Goal: Task Accomplishment & Management: Use online tool/utility

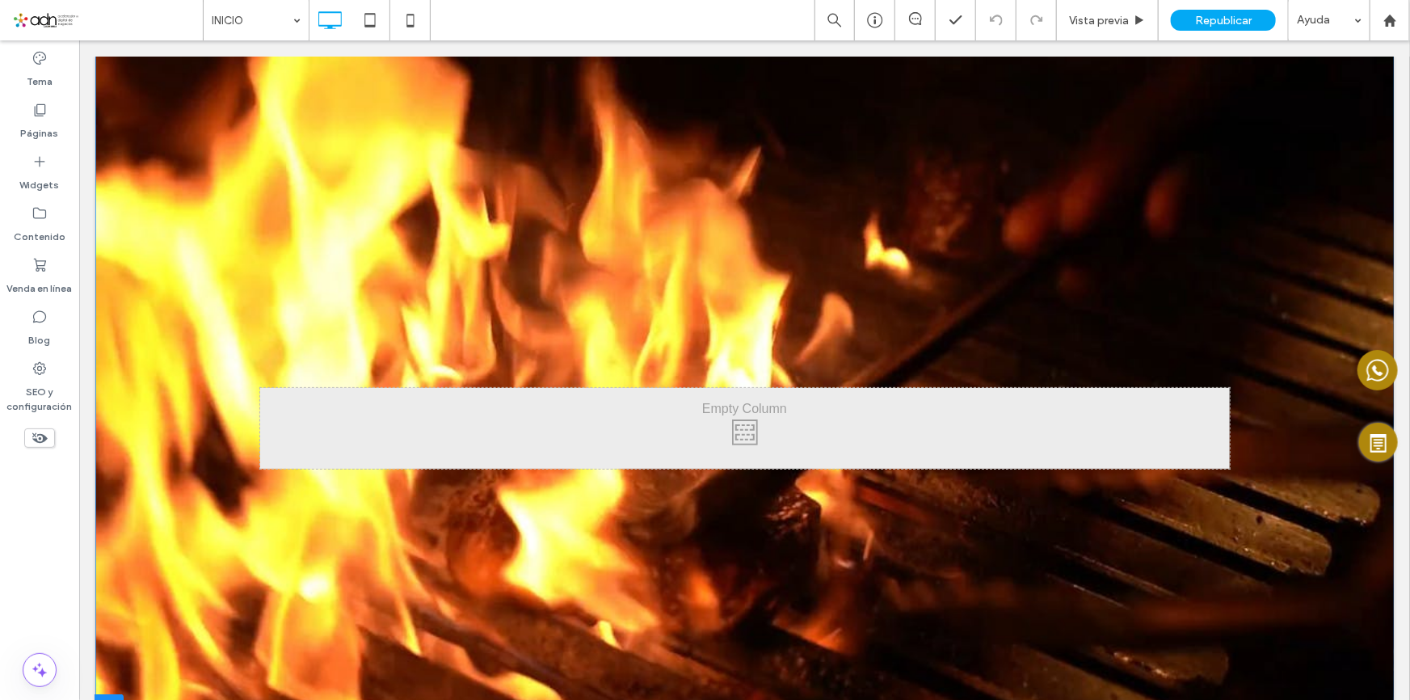
click at [849, 219] on section "Click To Paste Fila + Añadir sección" at bounding box center [744, 387] width 1299 height 664
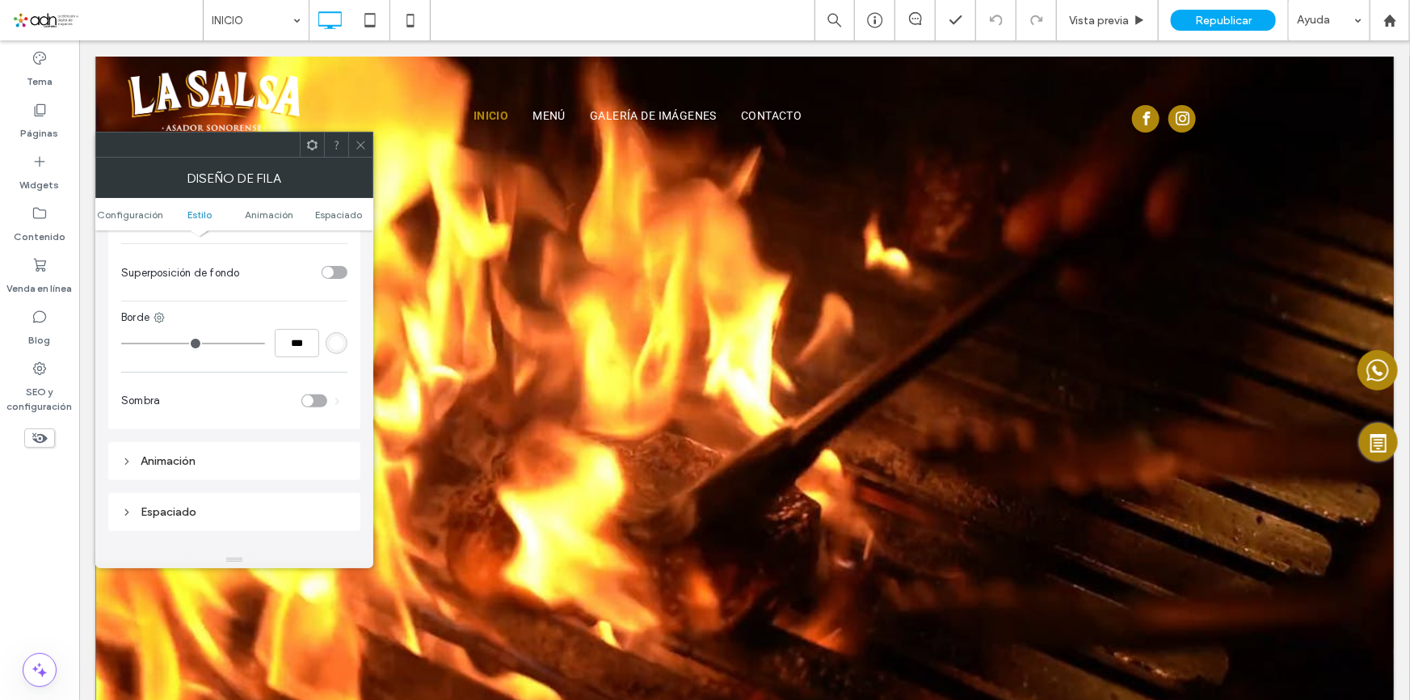
scroll to position [808, 0]
click at [250, 438] on div "Animación" at bounding box center [234, 445] width 252 height 38
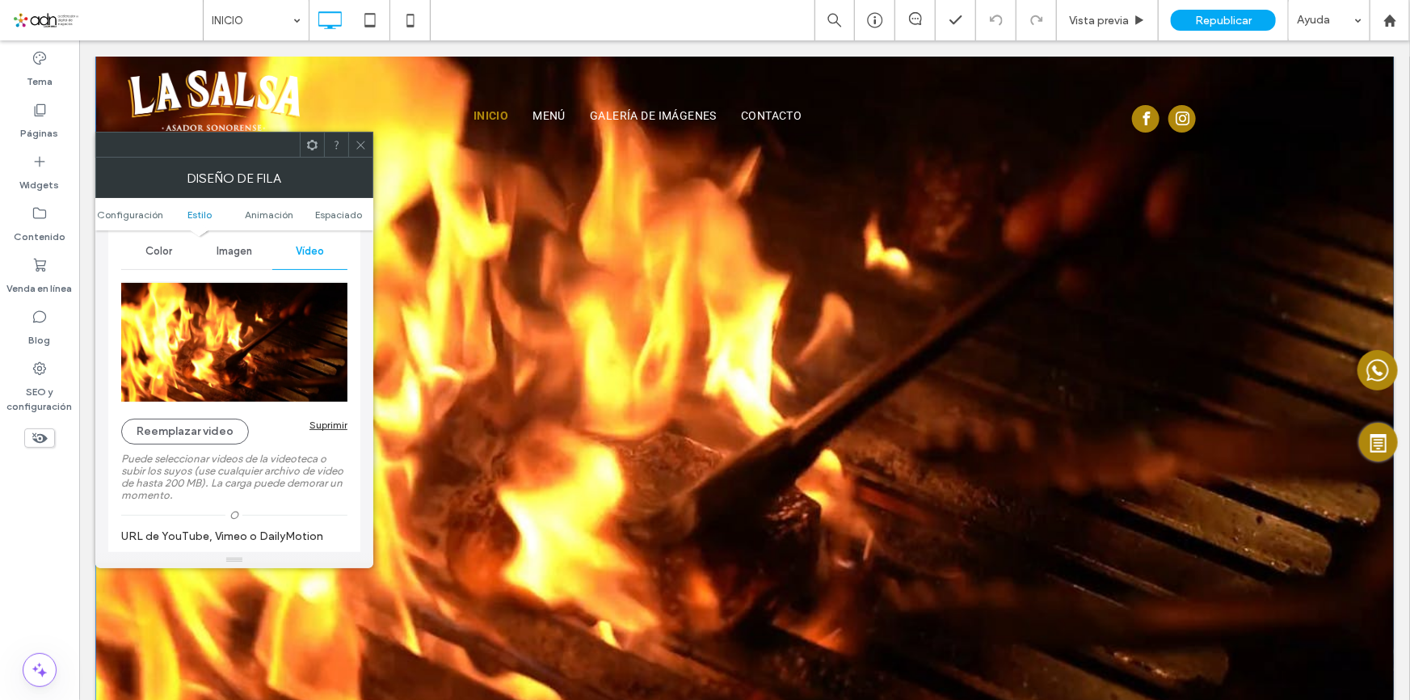
scroll to position [168, 0]
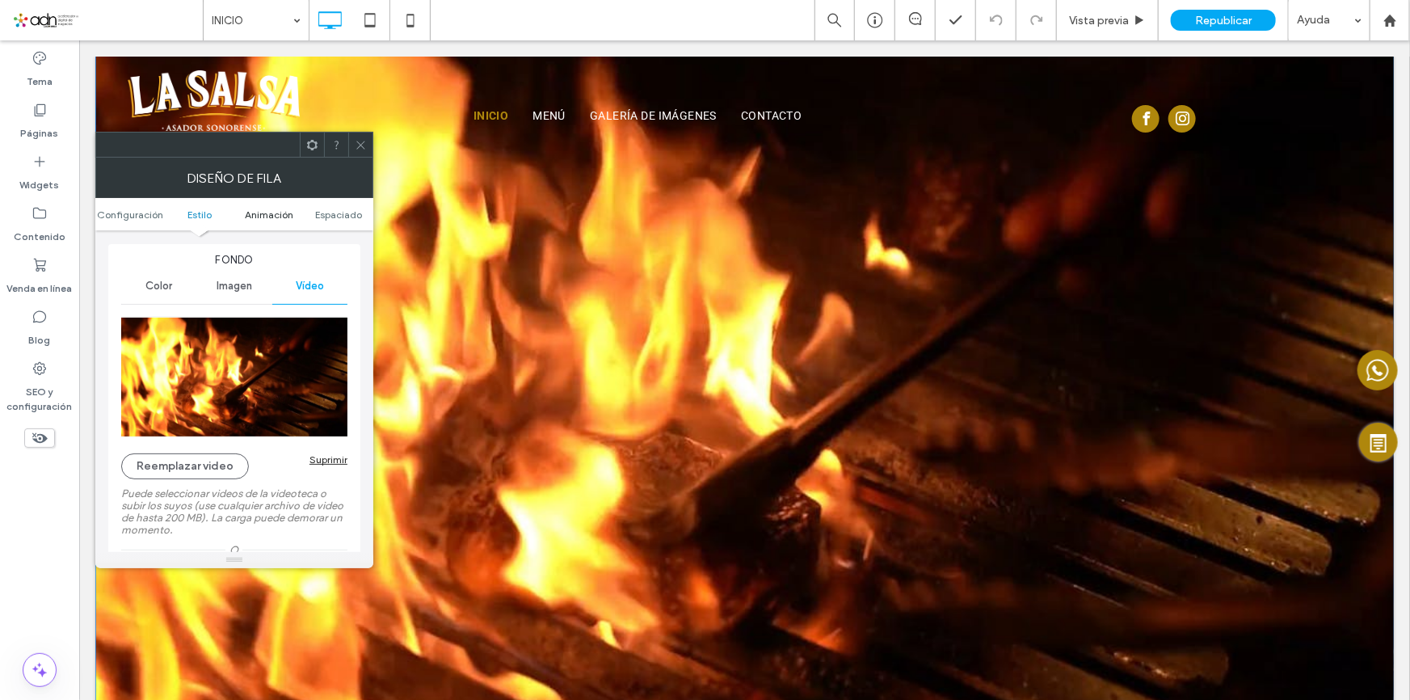
click at [251, 216] on span "Animación" at bounding box center [269, 215] width 48 height 12
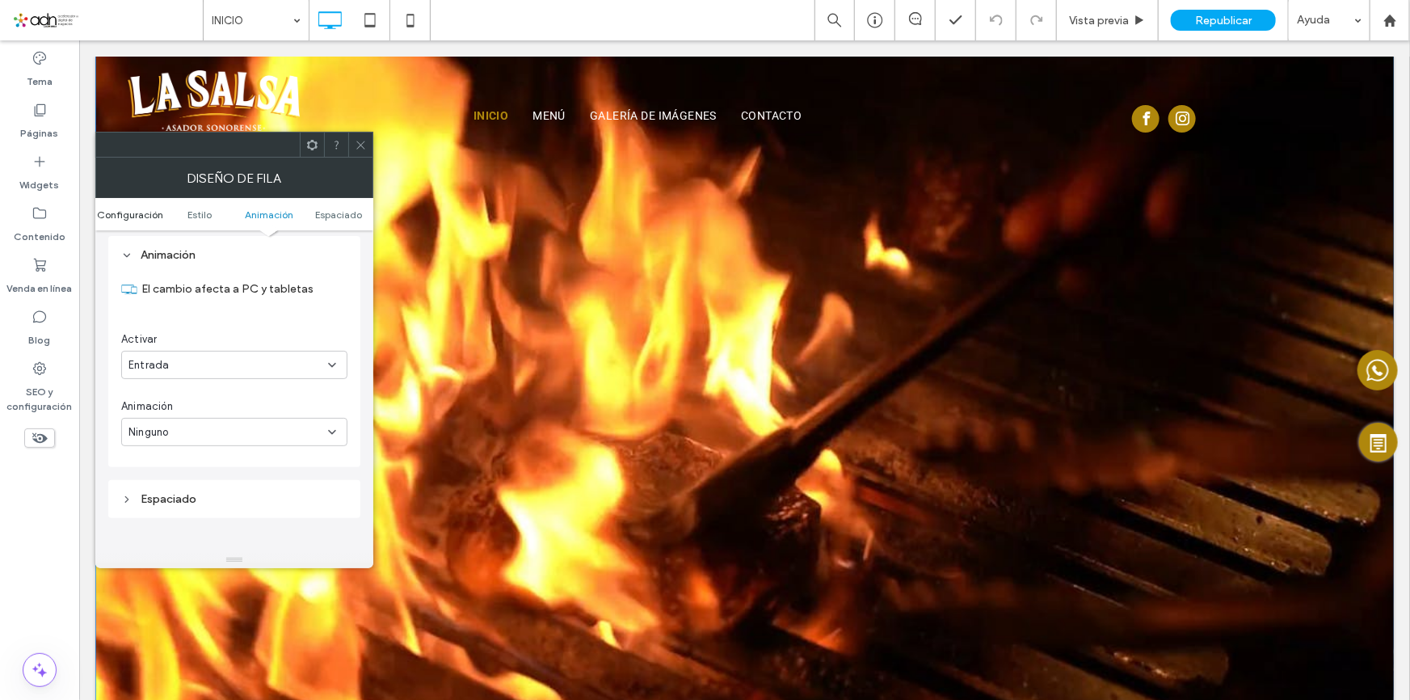
click at [137, 219] on span "Configuración" at bounding box center [130, 215] width 66 height 12
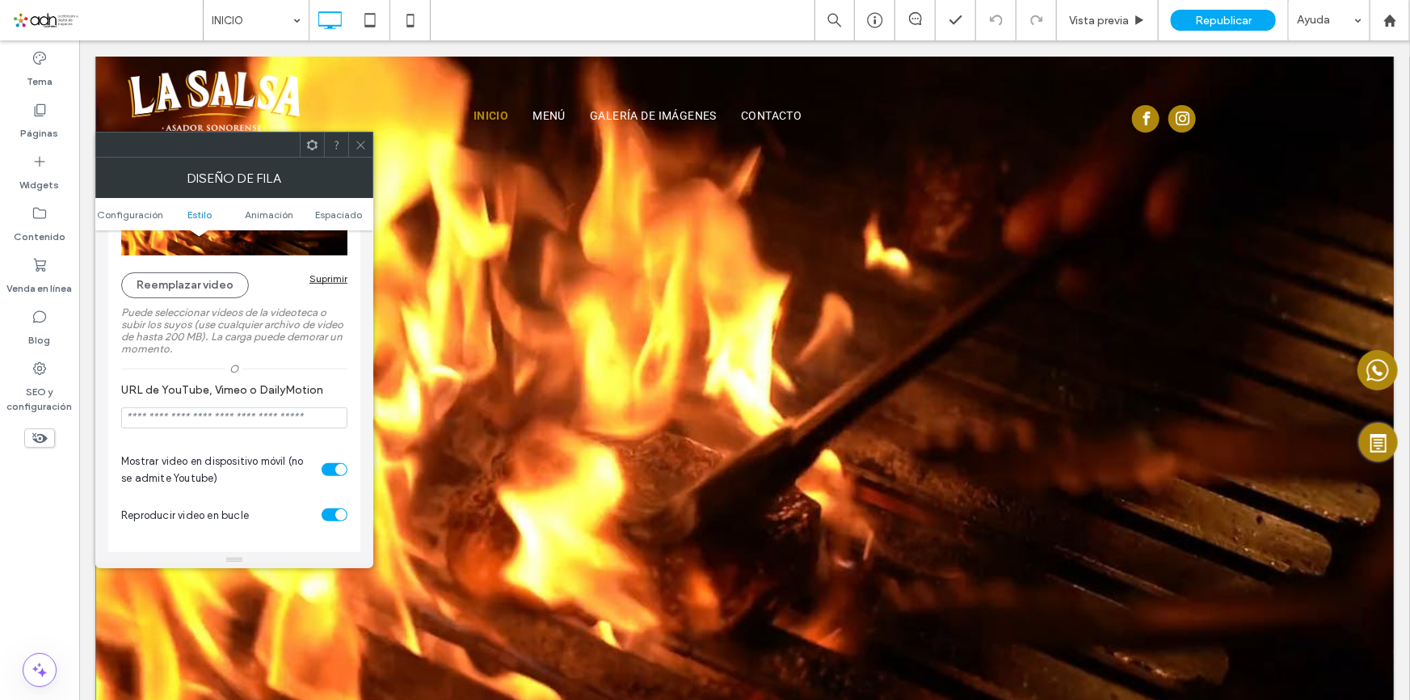
scroll to position [440, 0]
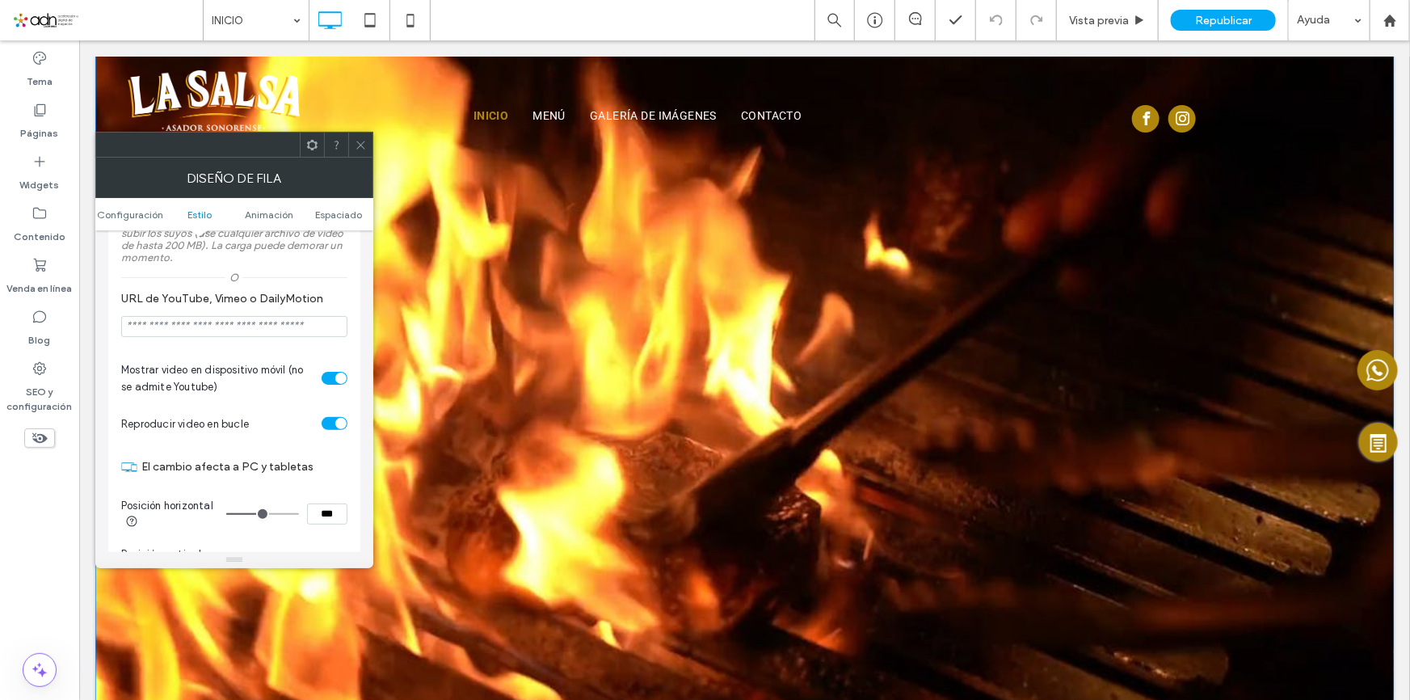
click at [355, 145] on icon at bounding box center [361, 145] width 12 height 12
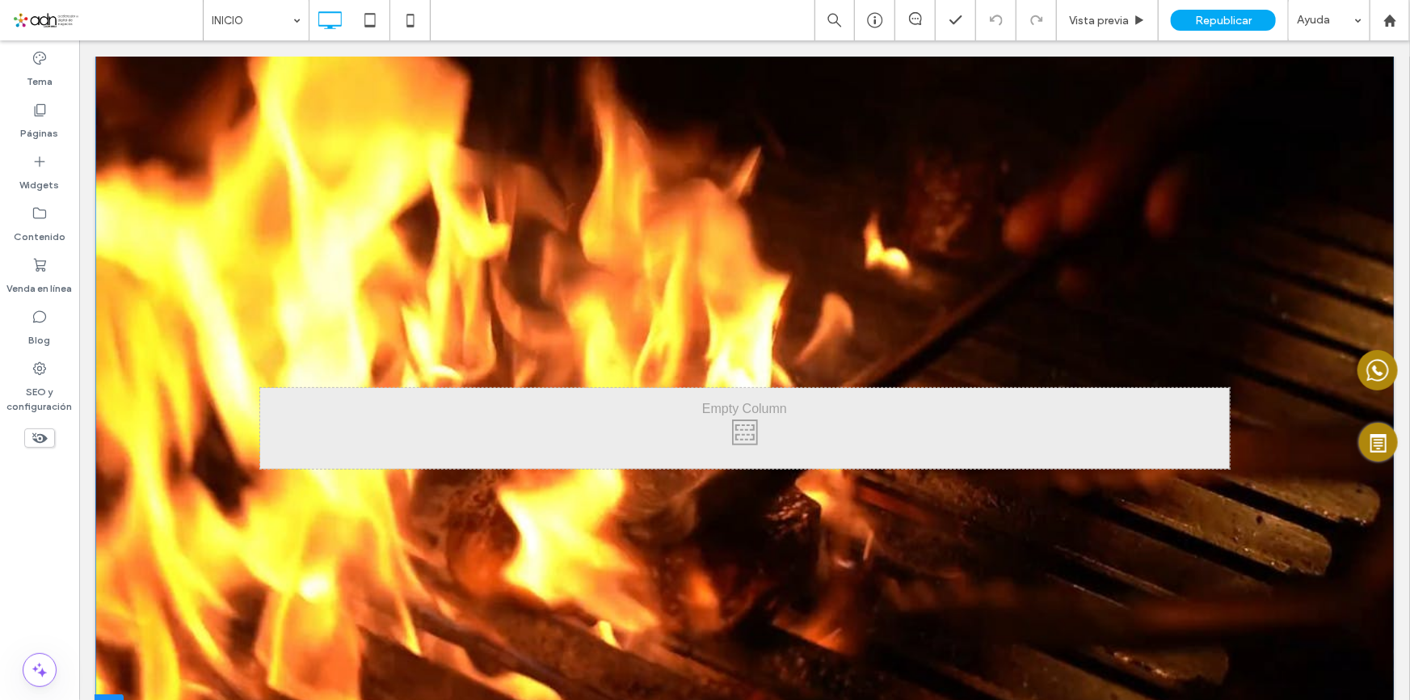
drag, startPoint x: 703, startPoint y: 462, endPoint x: 884, endPoint y: 454, distance: 181.2
click at [703, 462] on div "Click To Paste" at bounding box center [744, 427] width 970 height 81
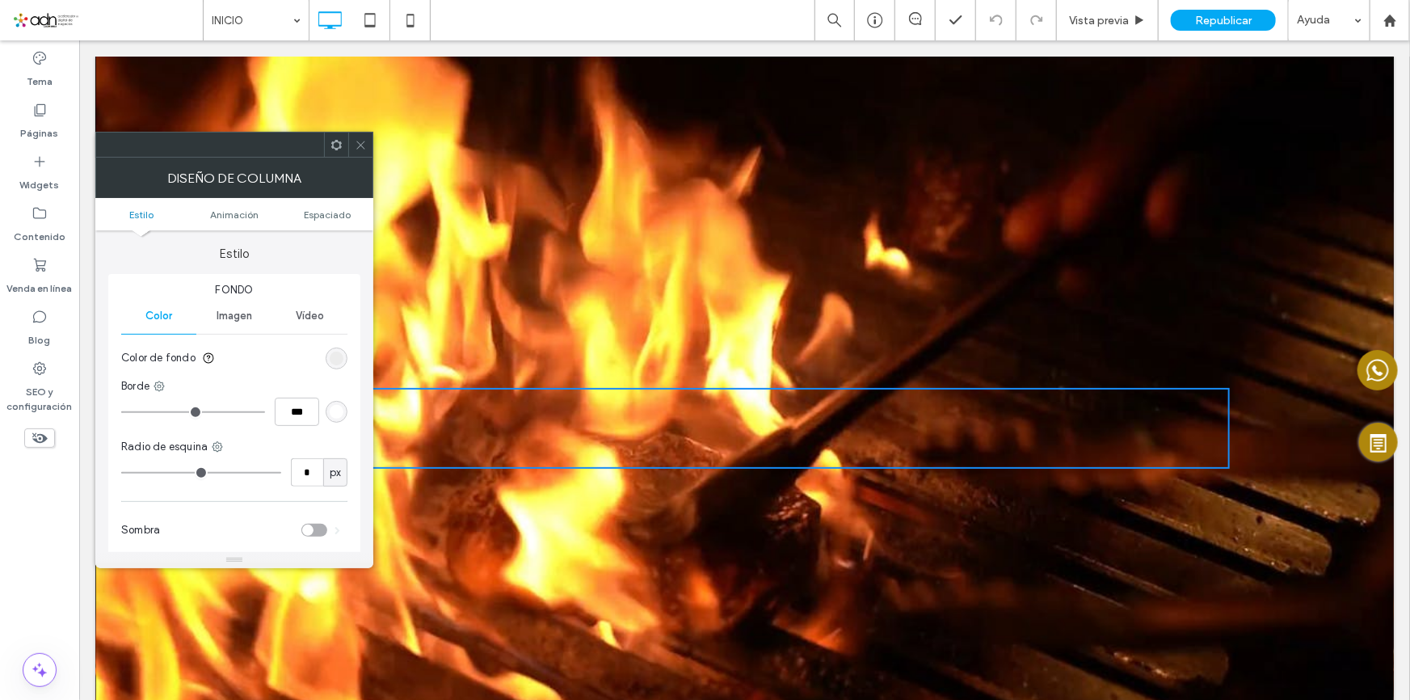
scroll to position [367, 0]
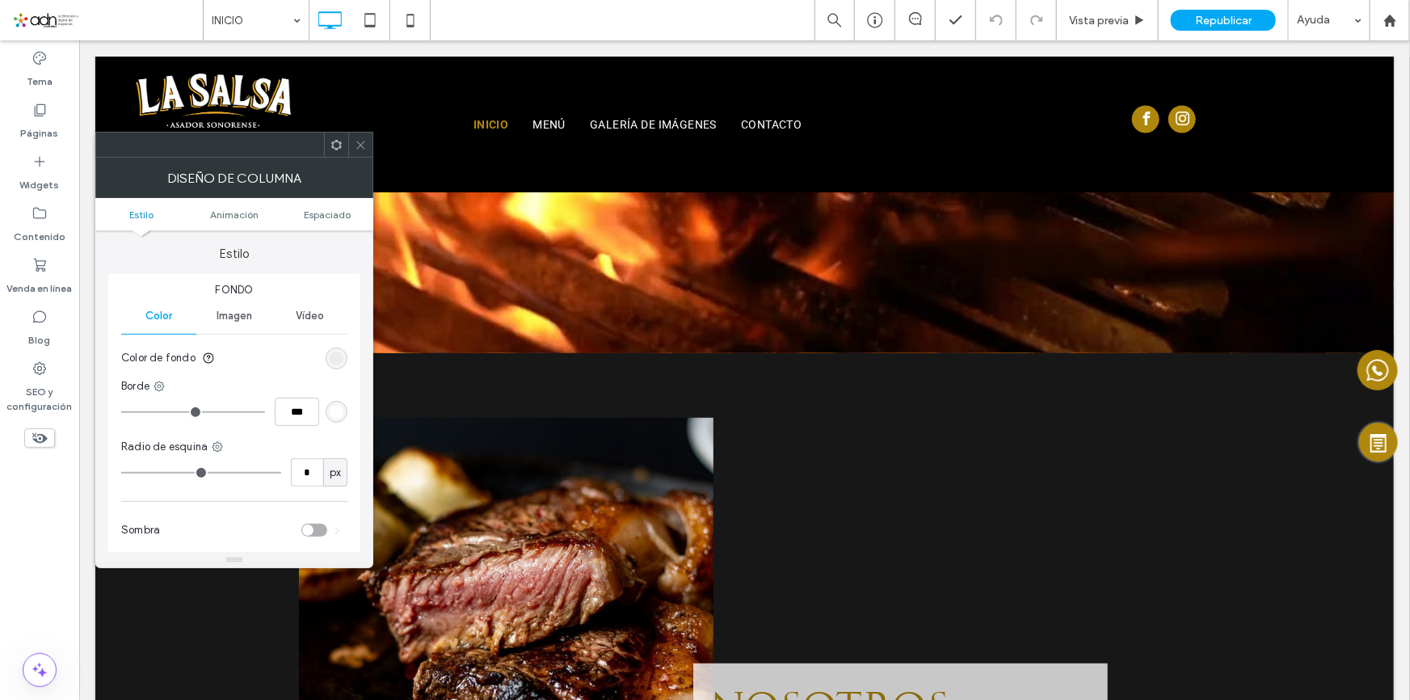
click at [361, 147] on icon at bounding box center [361, 145] width 12 height 12
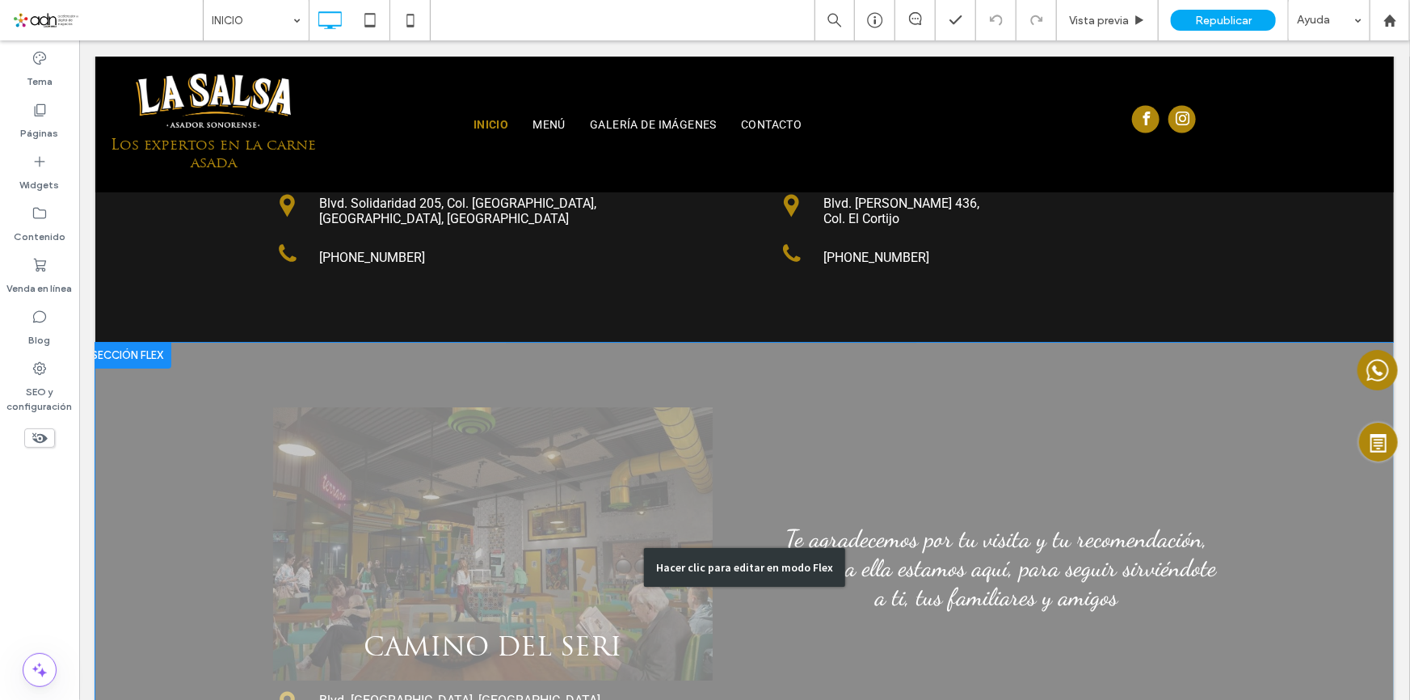
scroll to position [2696, 0]
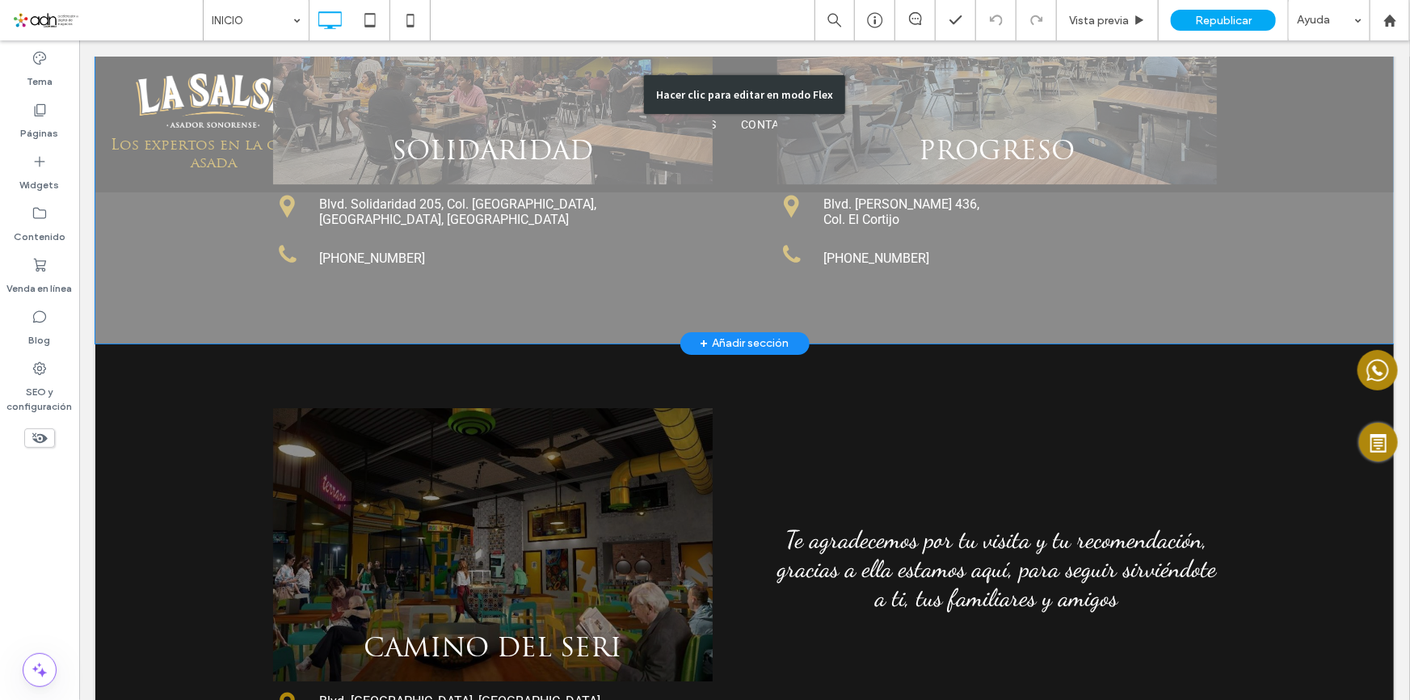
click at [849, 252] on div "Hacer clic para editar en modo Flex" at bounding box center [744, 94] width 1299 height 497
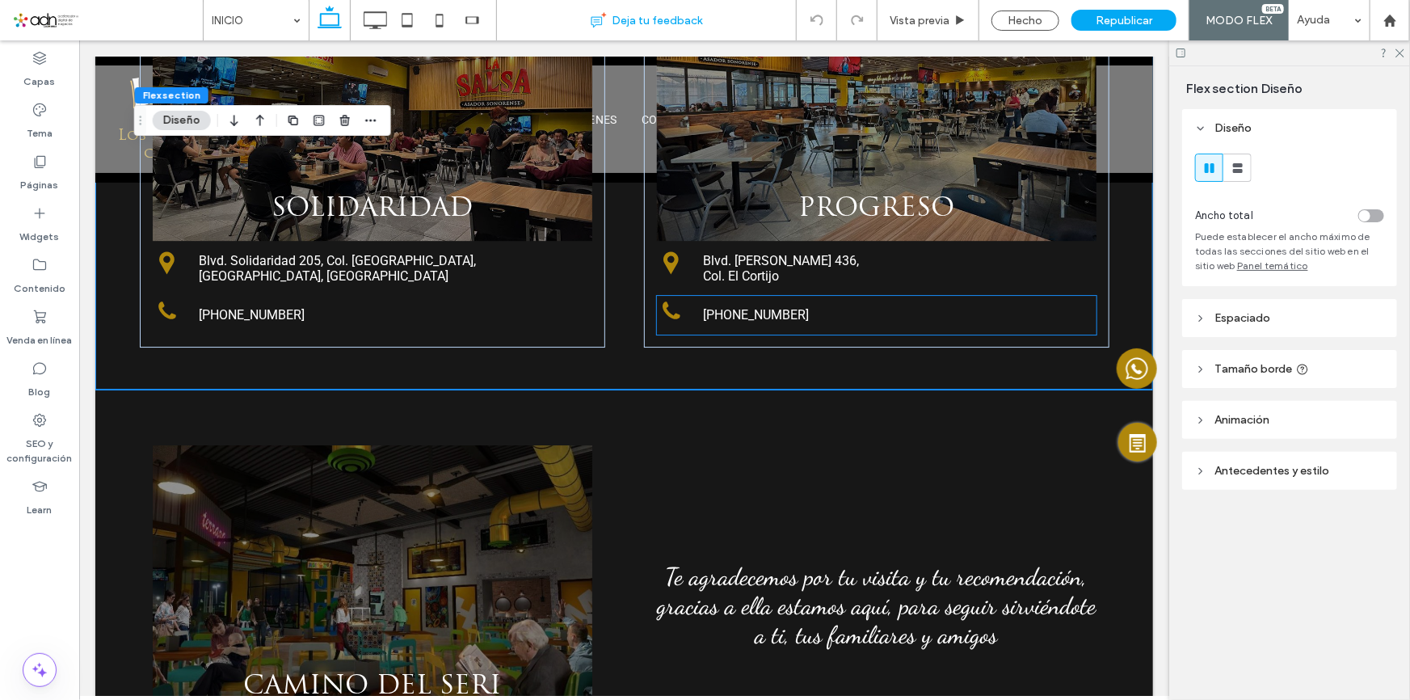
scroll to position [2500, 0]
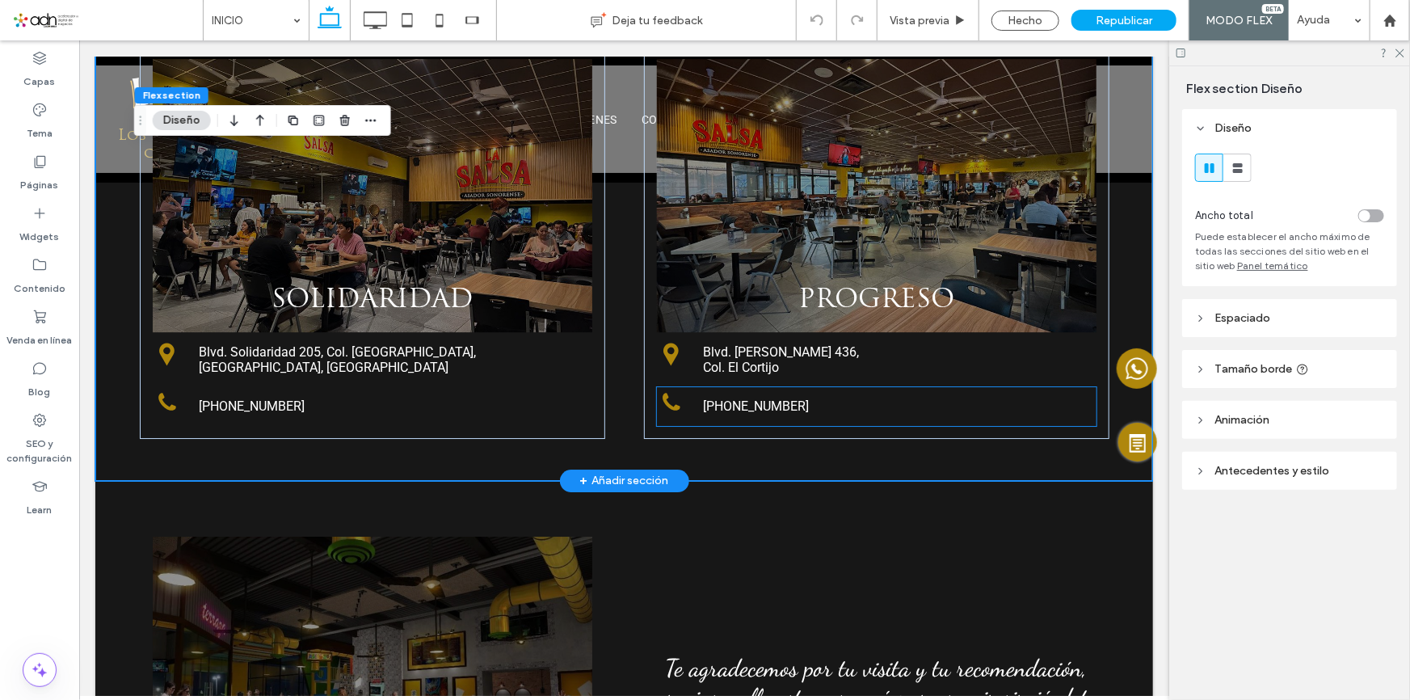
click at [737, 406] on label "5-555-5555" at bounding box center [755, 405] width 106 height 19
click at [750, 398] on div "5-555-5555" at bounding box center [758, 405] width 112 height 19
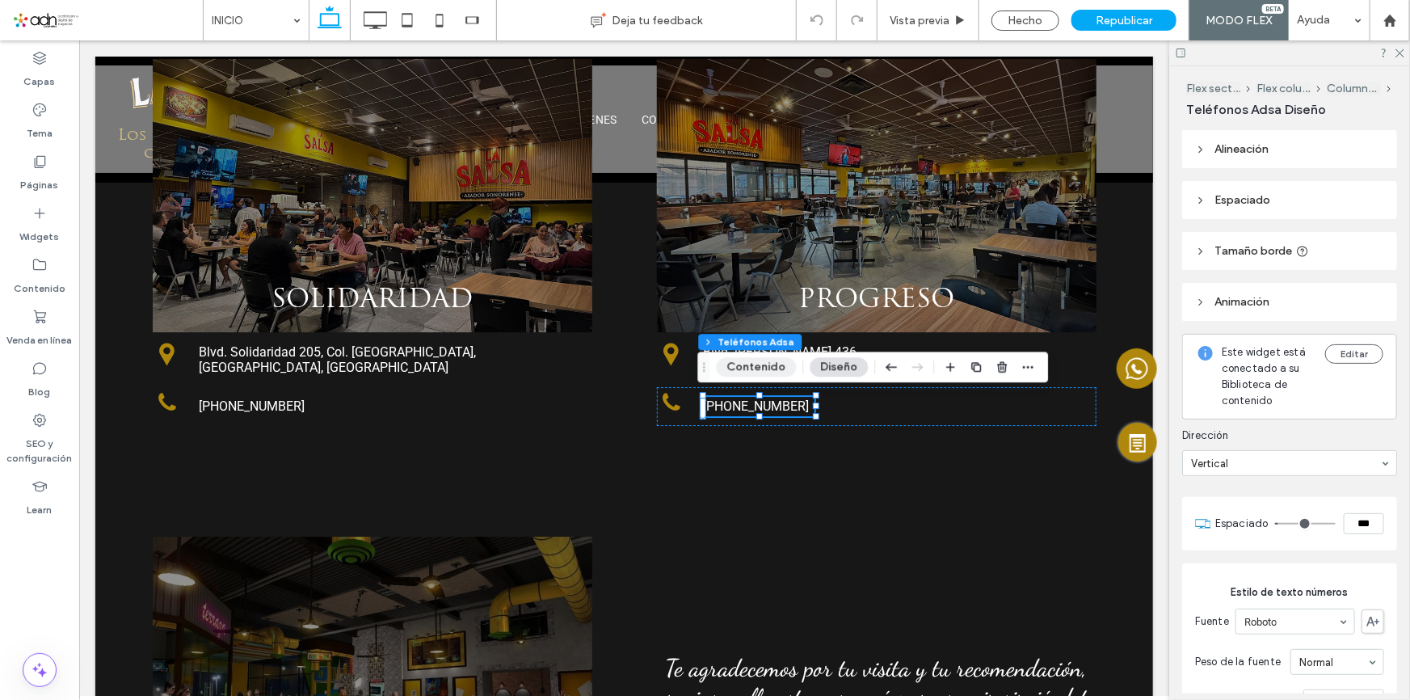
drag, startPoint x: 765, startPoint y: 362, endPoint x: 844, endPoint y: 353, distance: 78.9
click at [765, 362] on button "Contenido" at bounding box center [756, 366] width 80 height 19
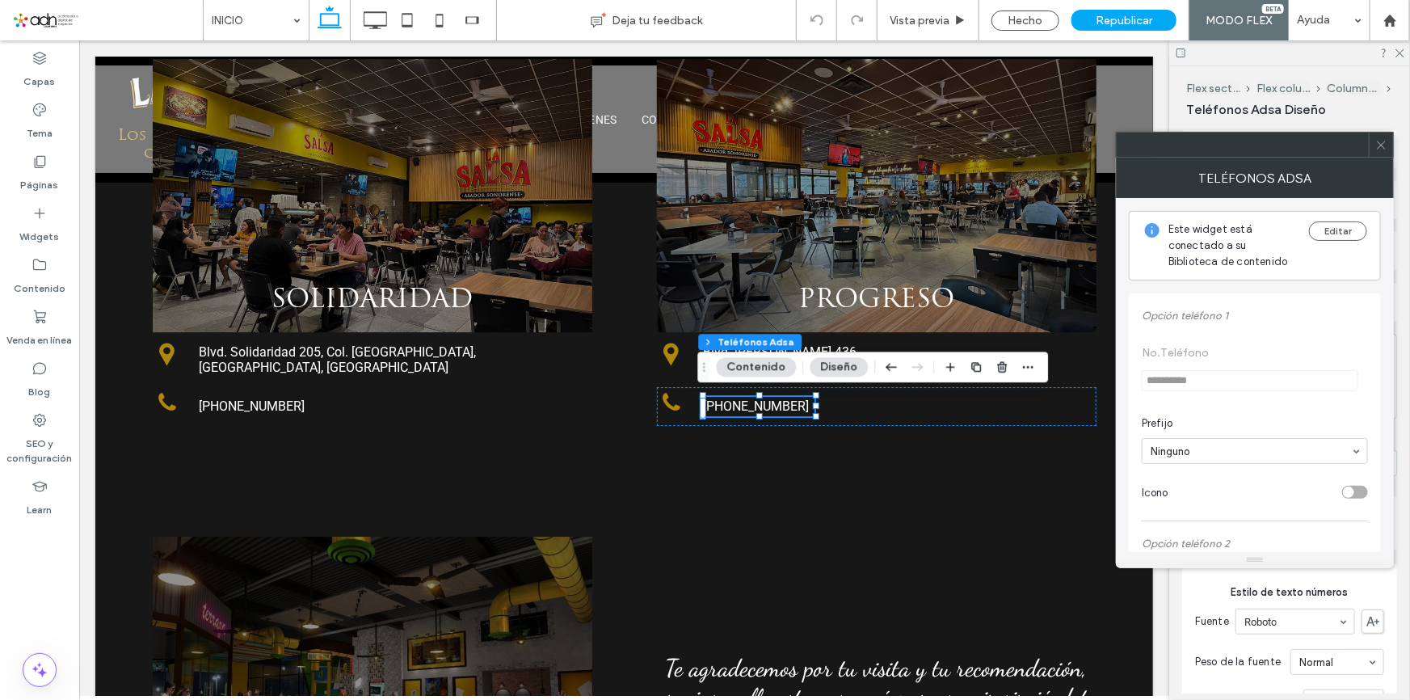
click at [1325, 244] on div "Editar" at bounding box center [1338, 245] width 58 height 48
click at [1327, 238] on button "Editar" at bounding box center [1338, 230] width 58 height 19
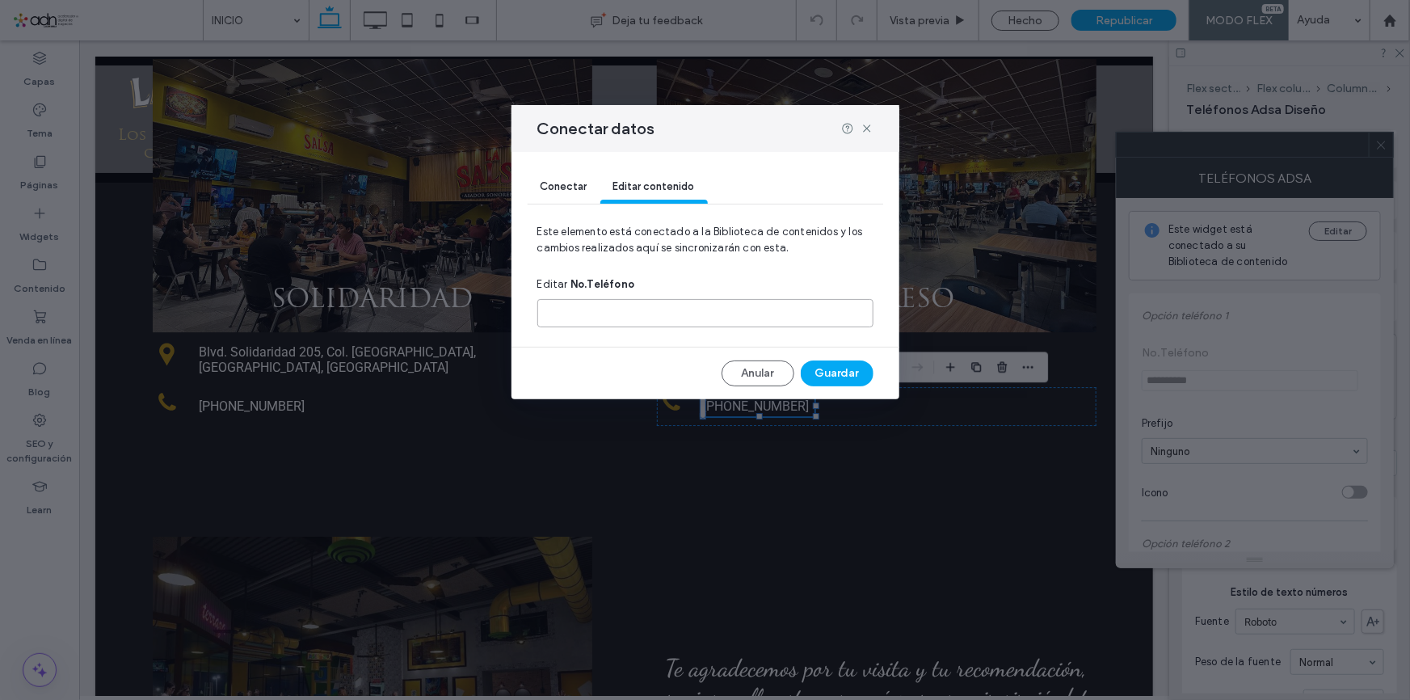
click at [582, 302] on input at bounding box center [705, 313] width 336 height 28
paste input "**********"
type input "**********"
click at [857, 381] on button "Guardar" at bounding box center [837, 373] width 73 height 26
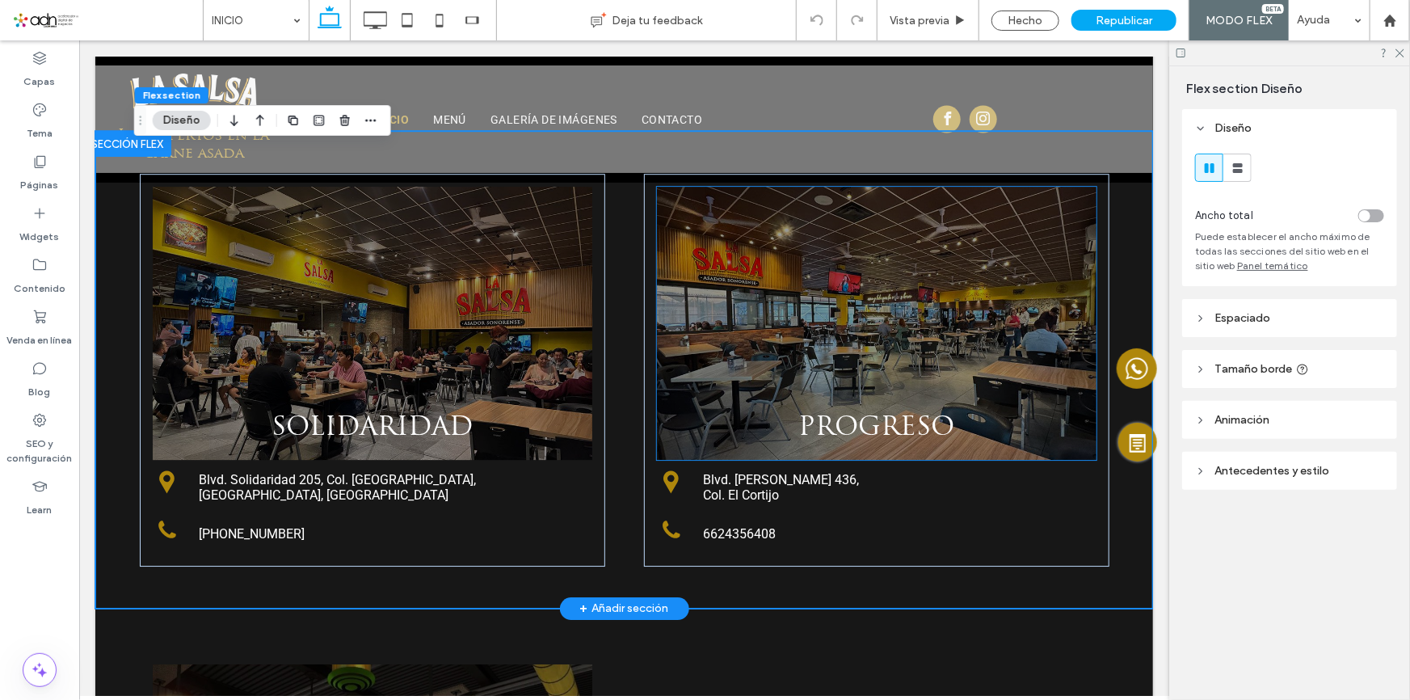
scroll to position [0, 0]
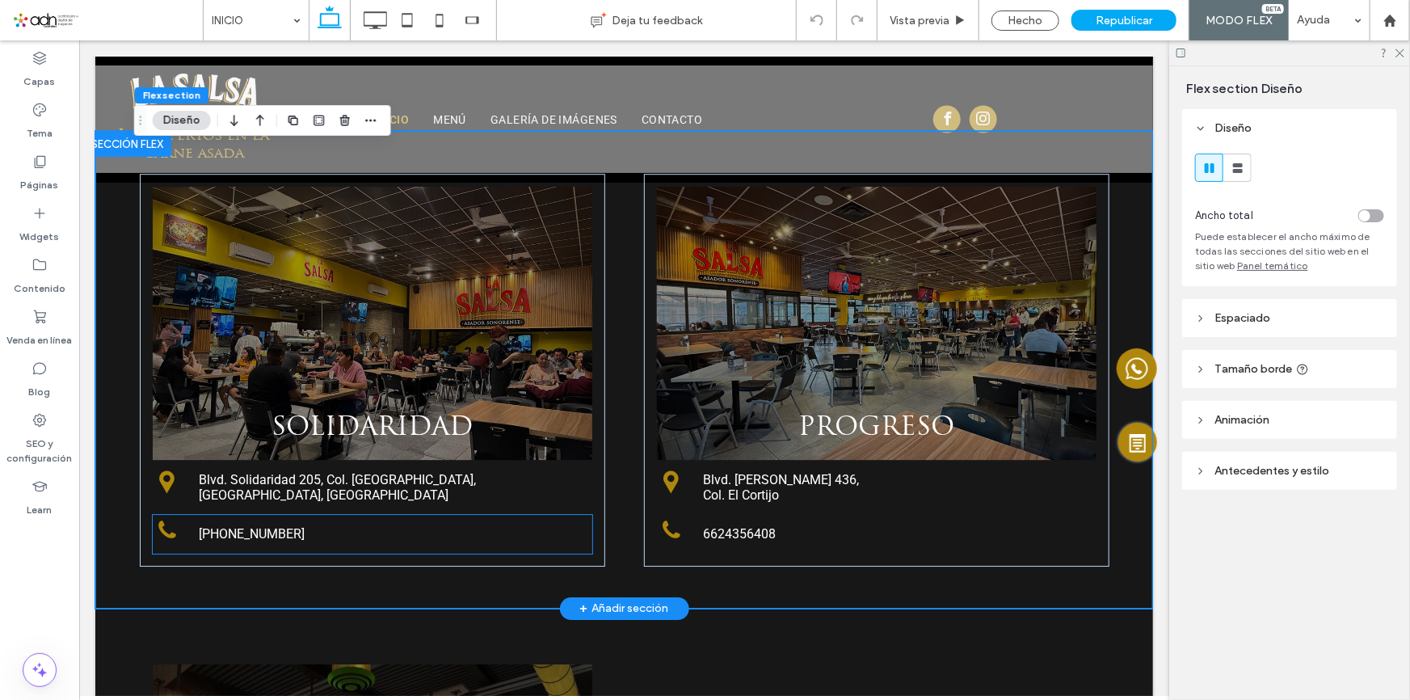
click at [207, 533] on label "5-555-5555" at bounding box center [251, 533] width 106 height 19
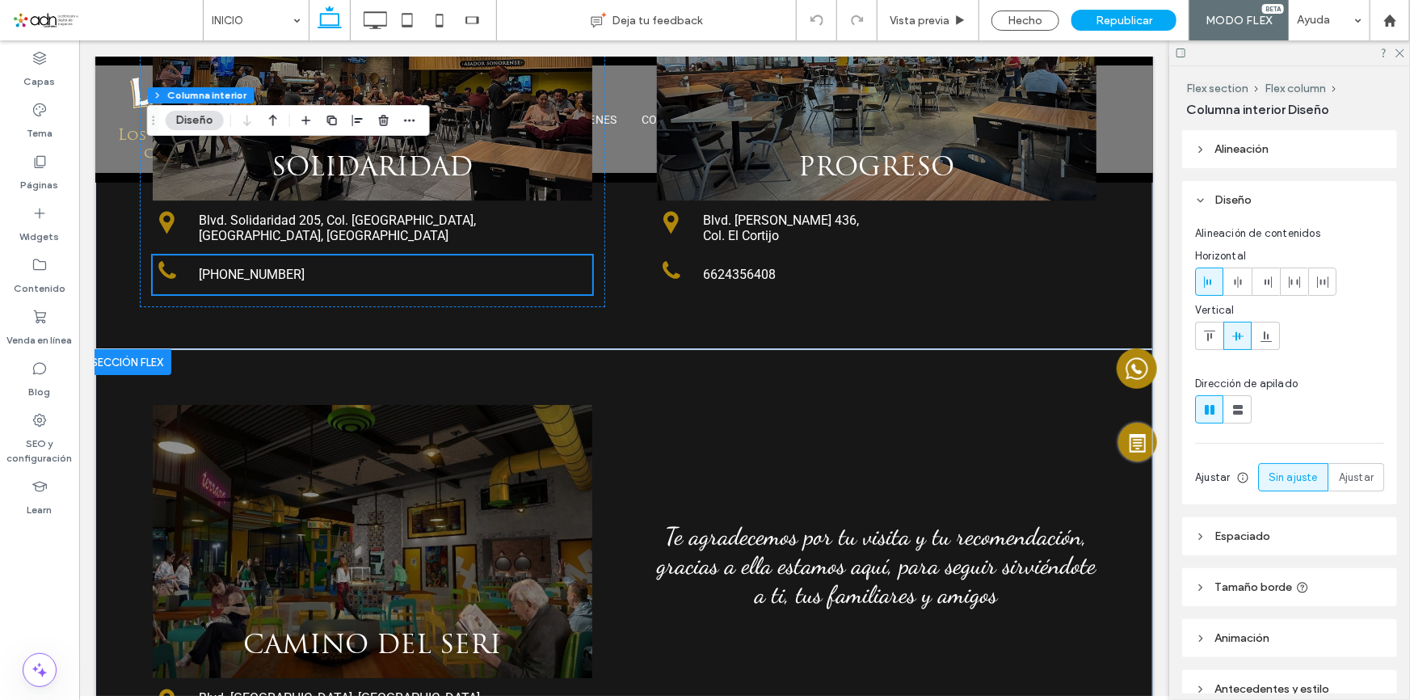
scroll to position [2593, 0]
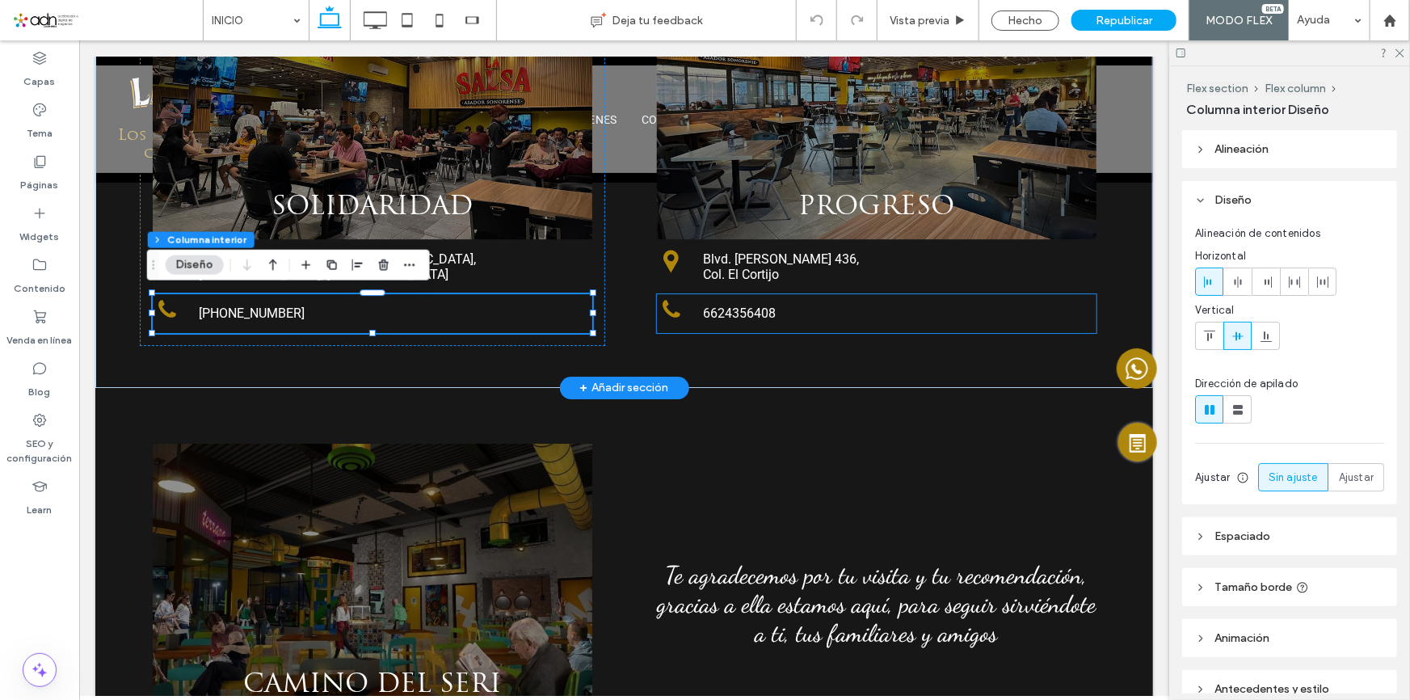
click at [735, 313] on label "6624356408" at bounding box center [738, 312] width 73 height 19
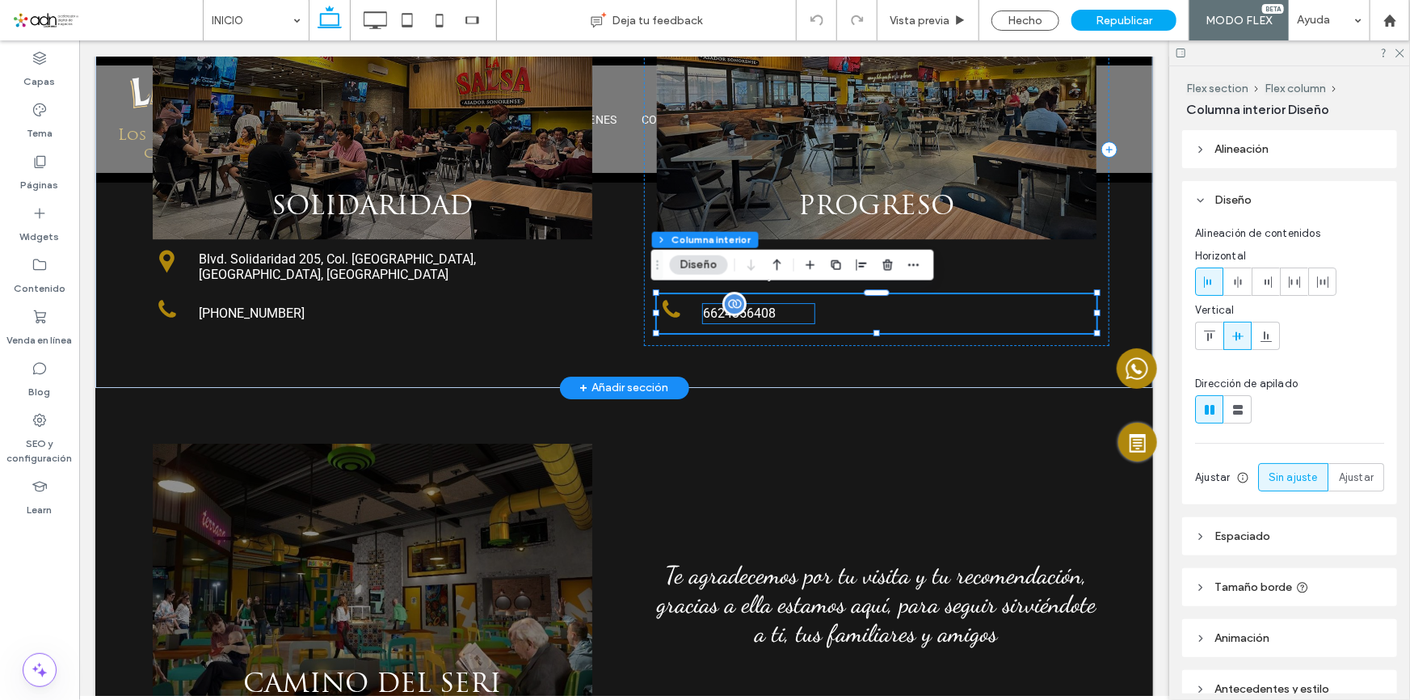
click at [782, 303] on link "6624356408" at bounding box center [758, 312] width 112 height 19
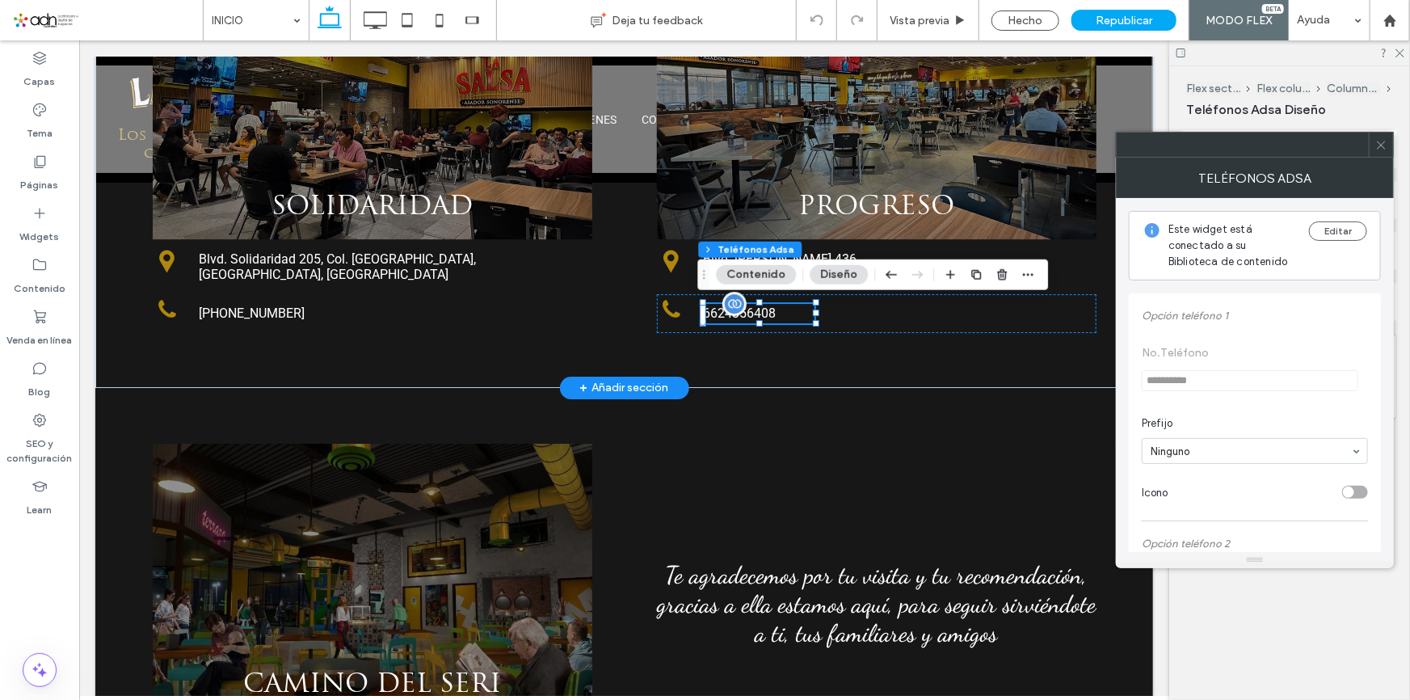
click at [782, 303] on link "6624356408" at bounding box center [758, 312] width 112 height 19
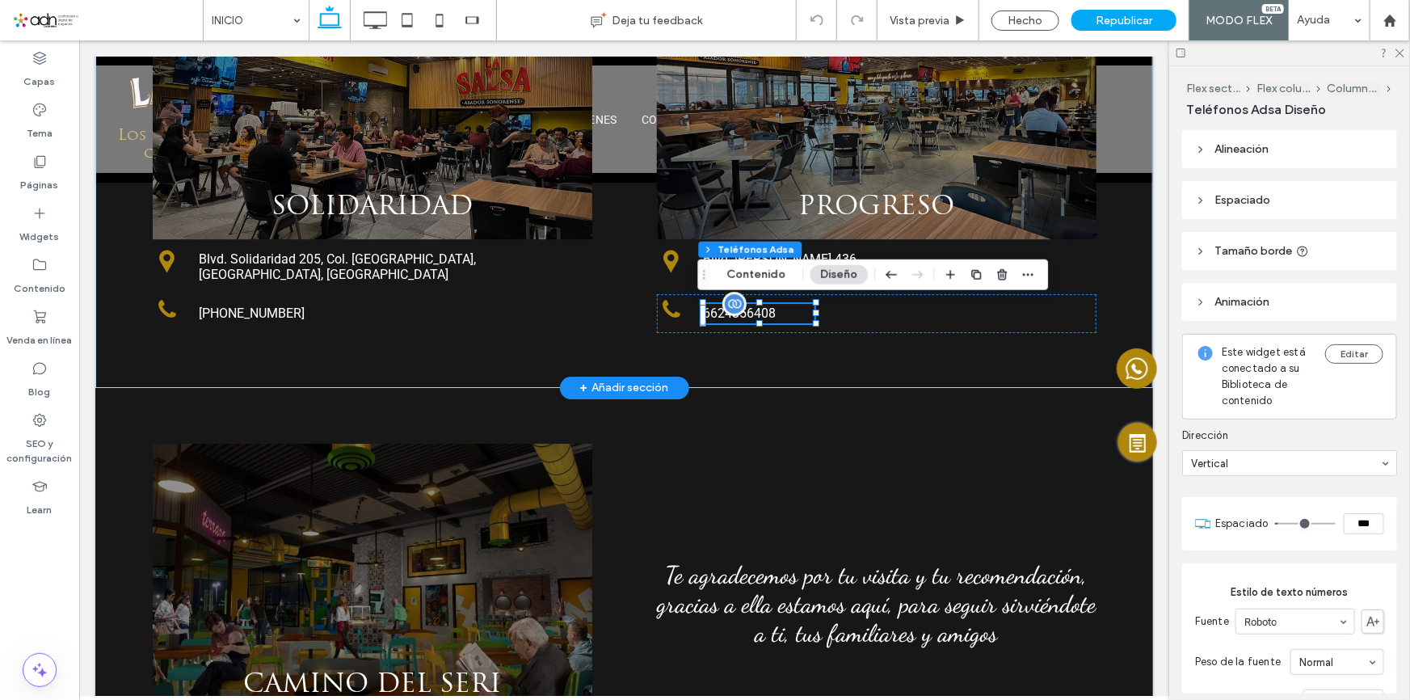
click at [769, 306] on label "6624356408" at bounding box center [738, 312] width 73 height 19
click at [749, 263] on div "Flex section Flex column Columna interior Teléfonos Adsa Contenido Diseño" at bounding box center [872, 274] width 351 height 31
click at [759, 267] on button "Contenido" at bounding box center [756, 274] width 80 height 19
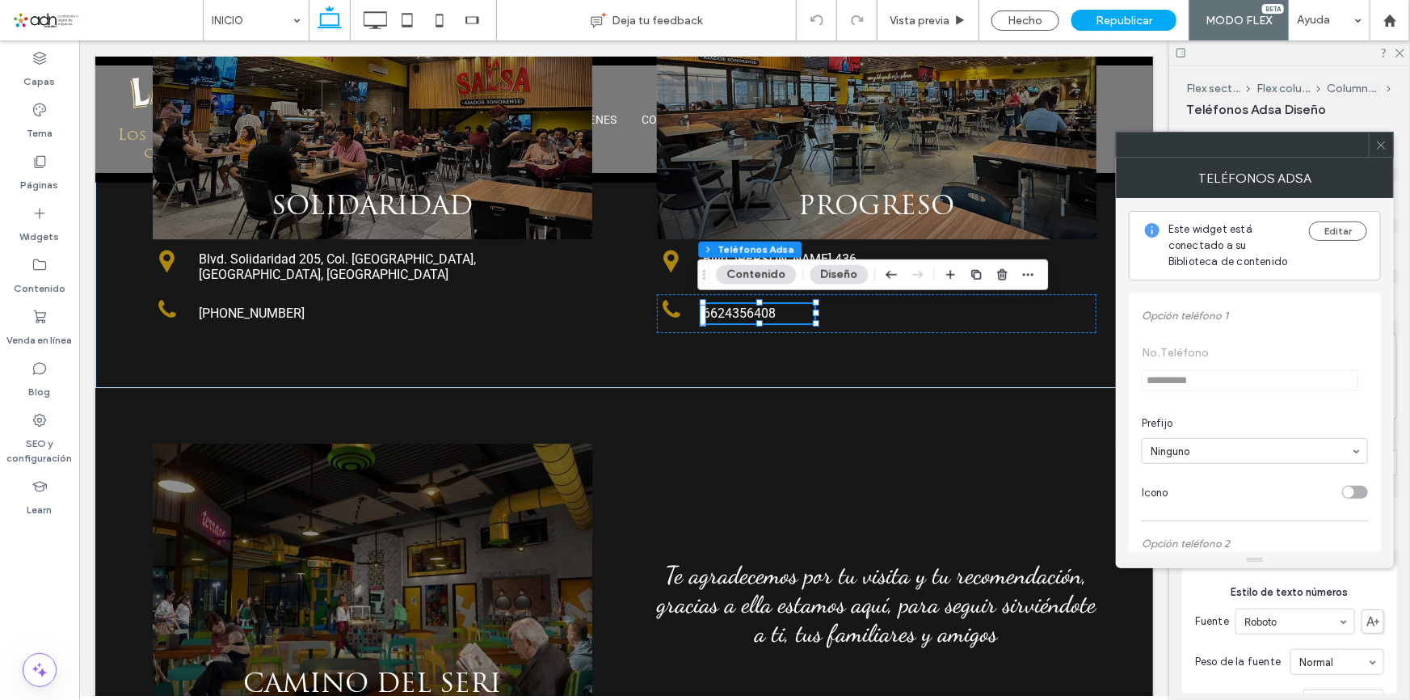
click at [1312, 212] on div "Este widget está conectado a su Biblioteca de contenido Editar" at bounding box center [1255, 246] width 252 height 70
click at [1338, 233] on button "Editar" at bounding box center [1338, 230] width 58 height 19
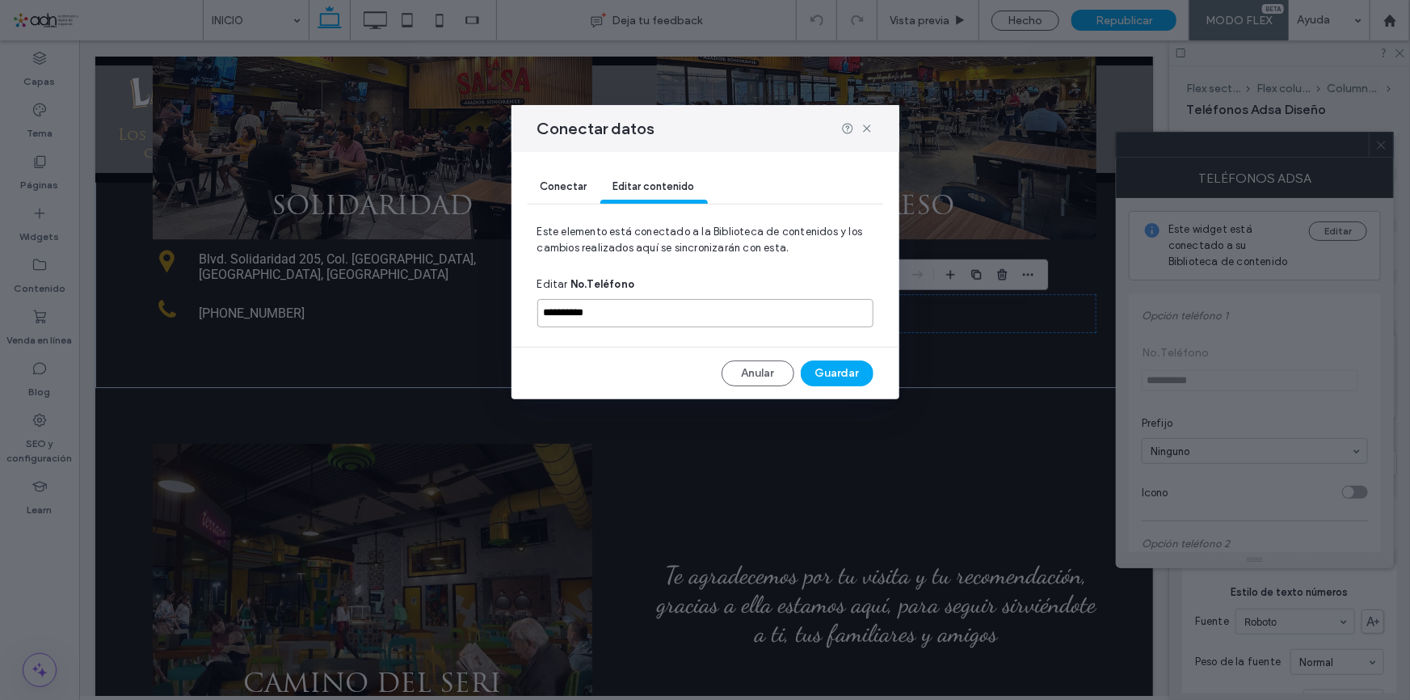
drag, startPoint x: 587, startPoint y: 303, endPoint x: 272, endPoint y: 295, distance: 315.3
click at [280, 295] on div "**********" at bounding box center [705, 350] width 1410 height 700
click at [816, 377] on button "Guardar" at bounding box center [837, 373] width 73 height 26
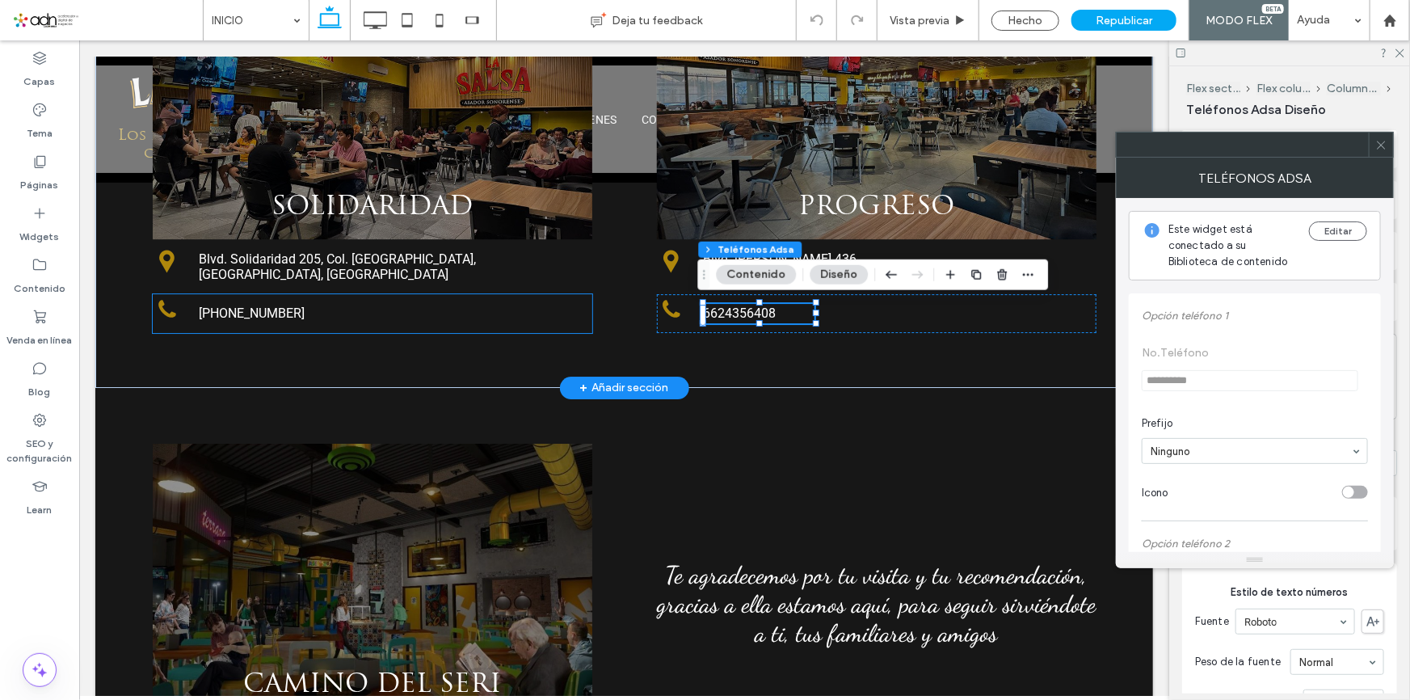
click at [261, 308] on link "5-555-5555" at bounding box center [254, 312] width 112 height 19
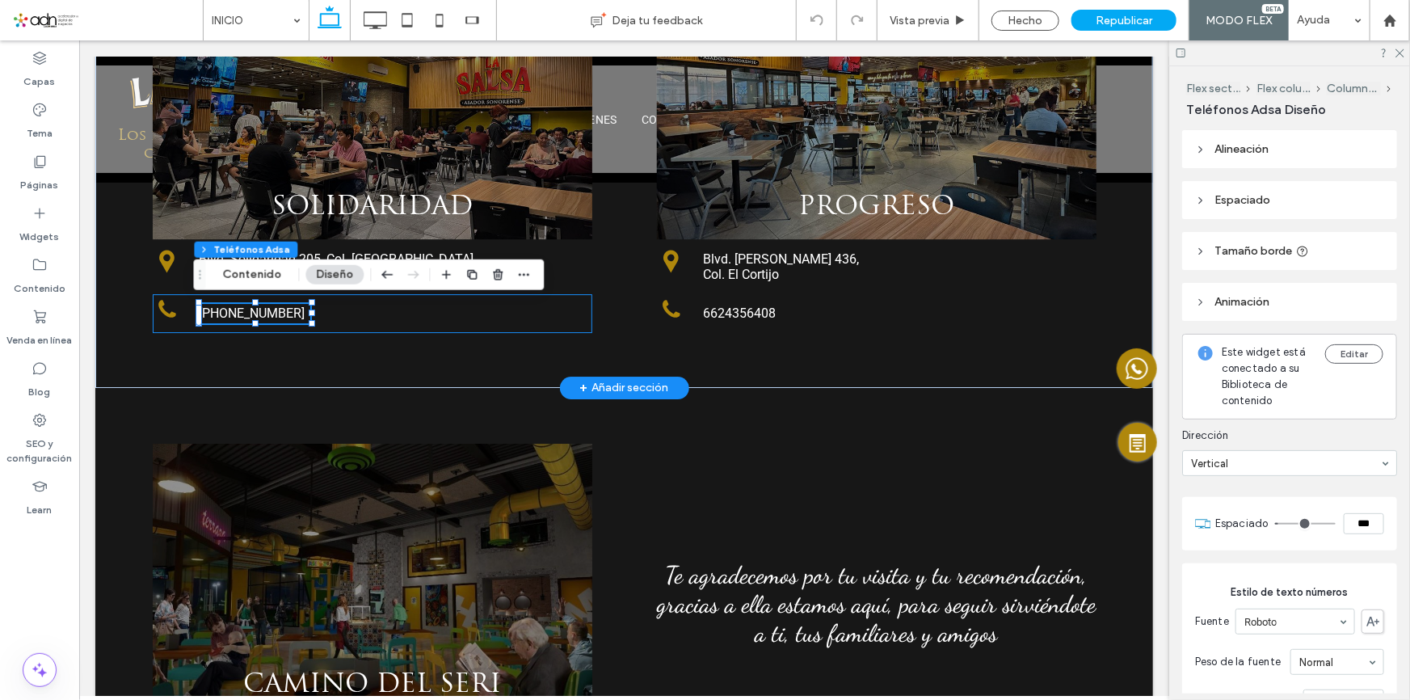
click at [261, 308] on link "5-555-5555" at bounding box center [254, 312] width 112 height 19
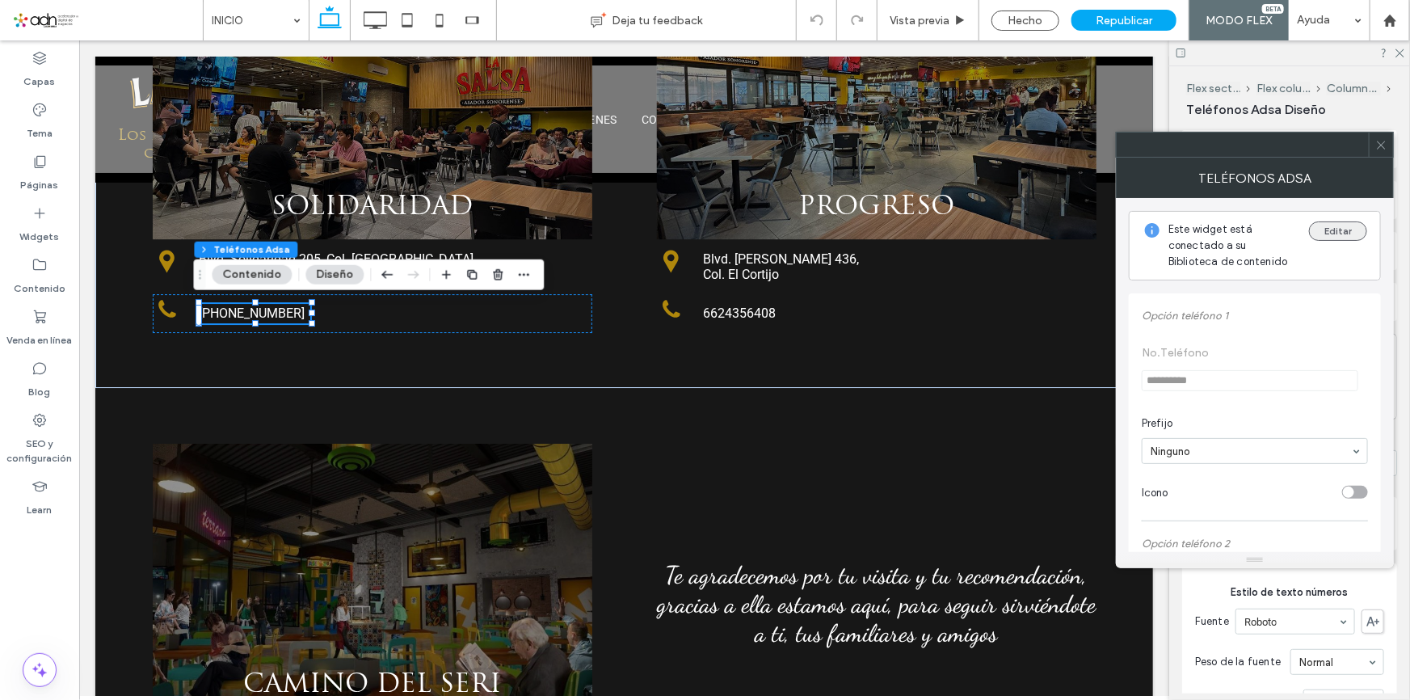
click at [1335, 230] on button "Editar" at bounding box center [1338, 230] width 58 height 19
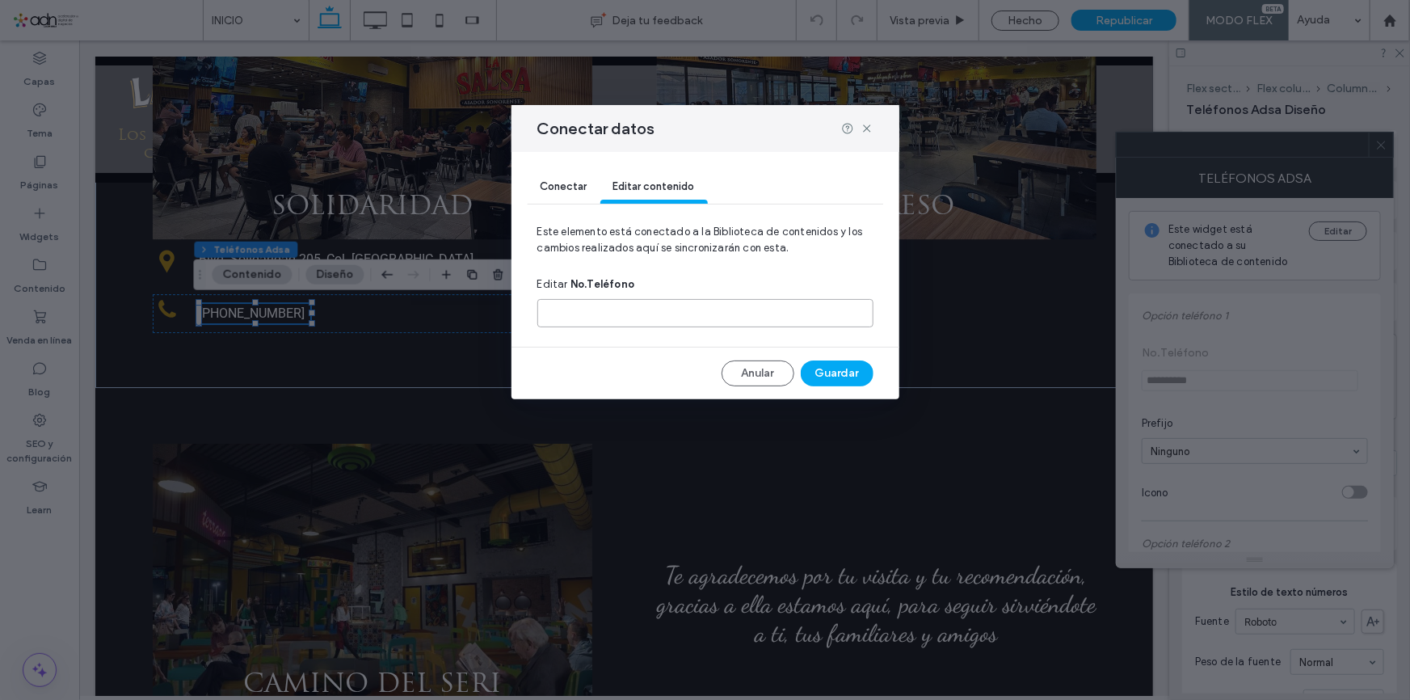
click at [674, 310] on input at bounding box center [705, 313] width 336 height 28
paste input "**********"
type input "**********"
click at [852, 380] on button "Guardar" at bounding box center [837, 373] width 73 height 26
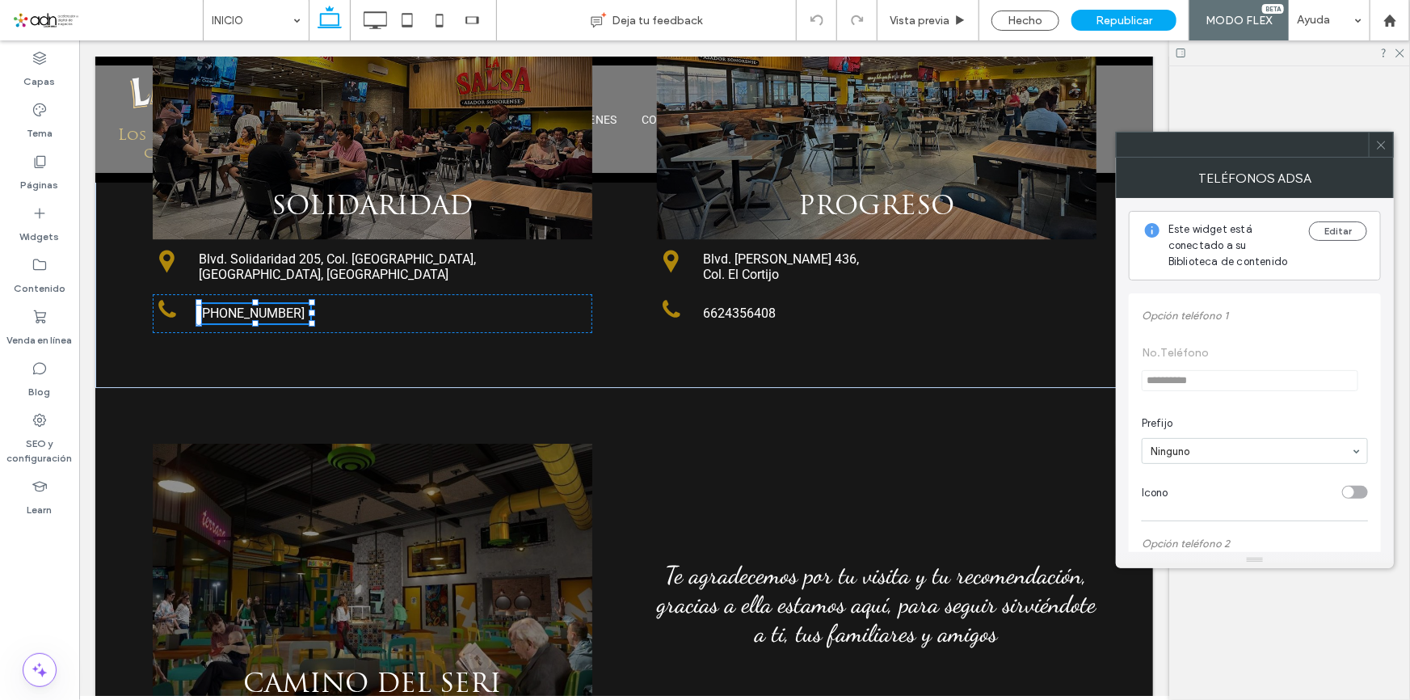
click at [1381, 145] on use at bounding box center [1381, 145] width 8 height 8
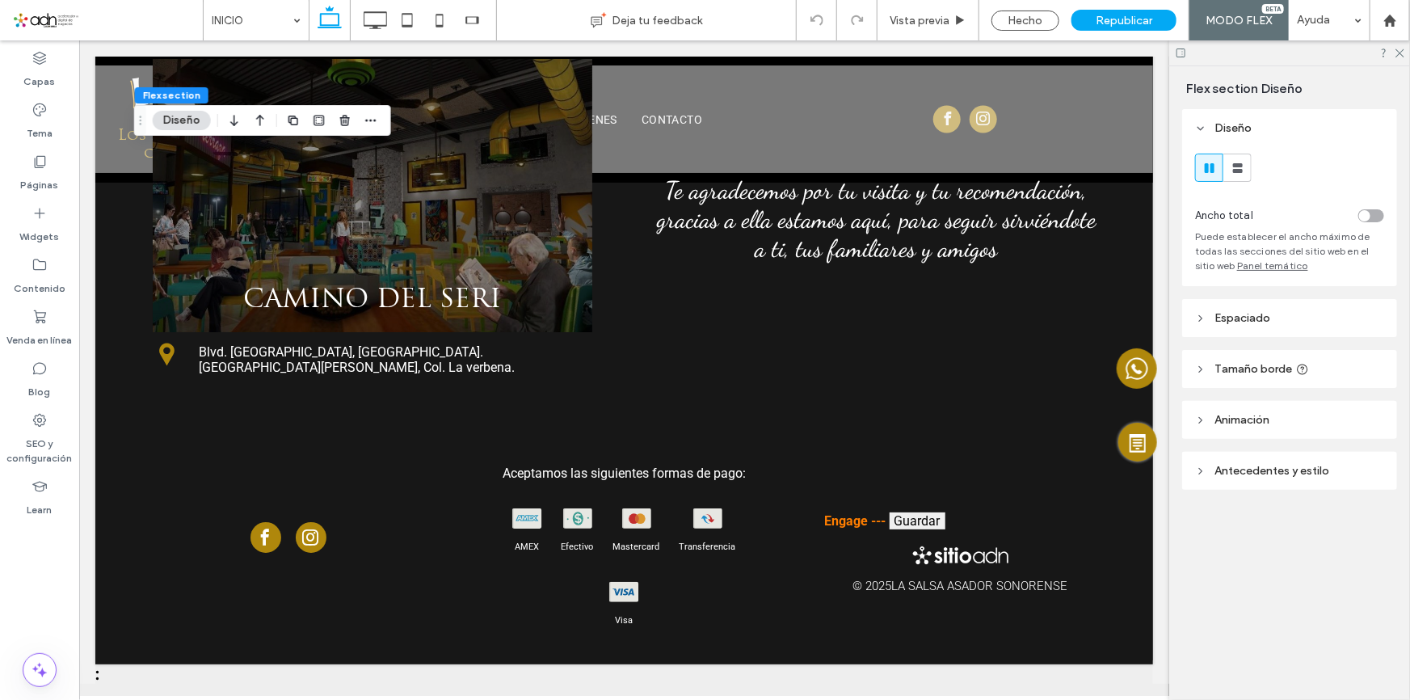
scroll to position [2606, 0]
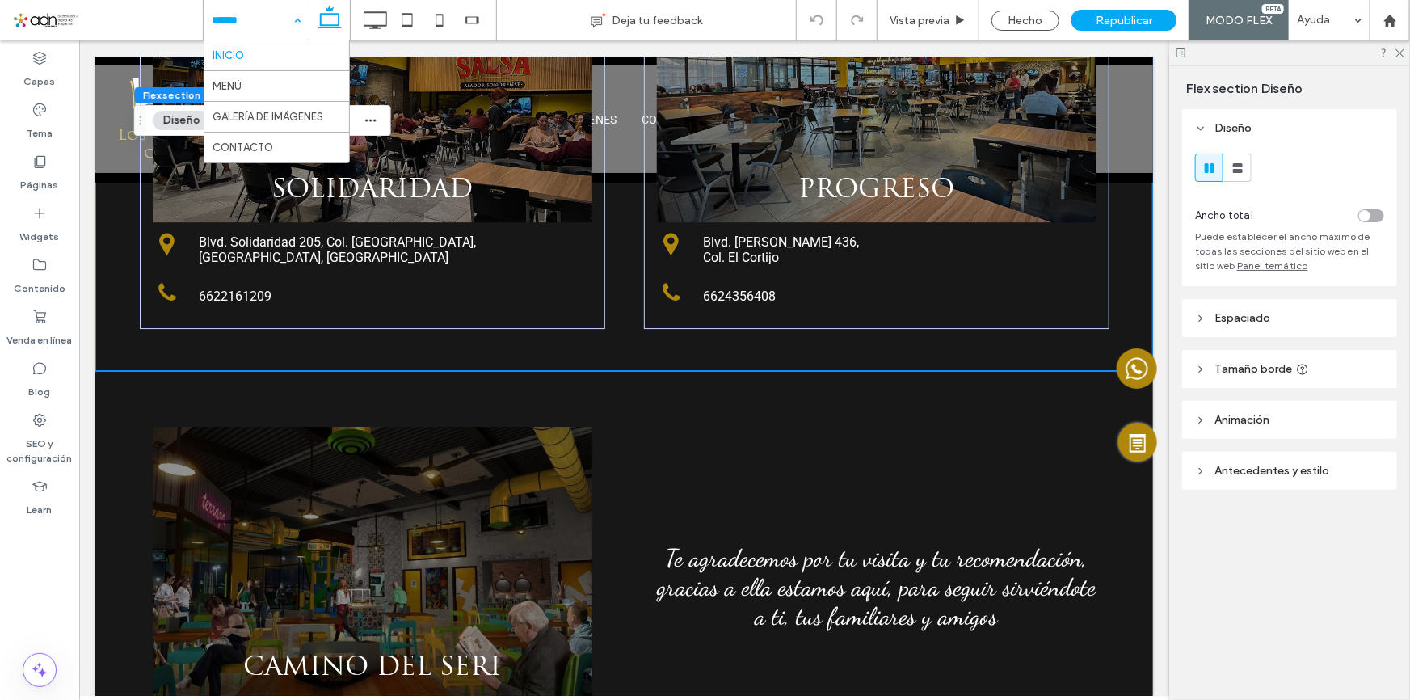
click at [0, 0] on div at bounding box center [0, 0] width 0 height 0
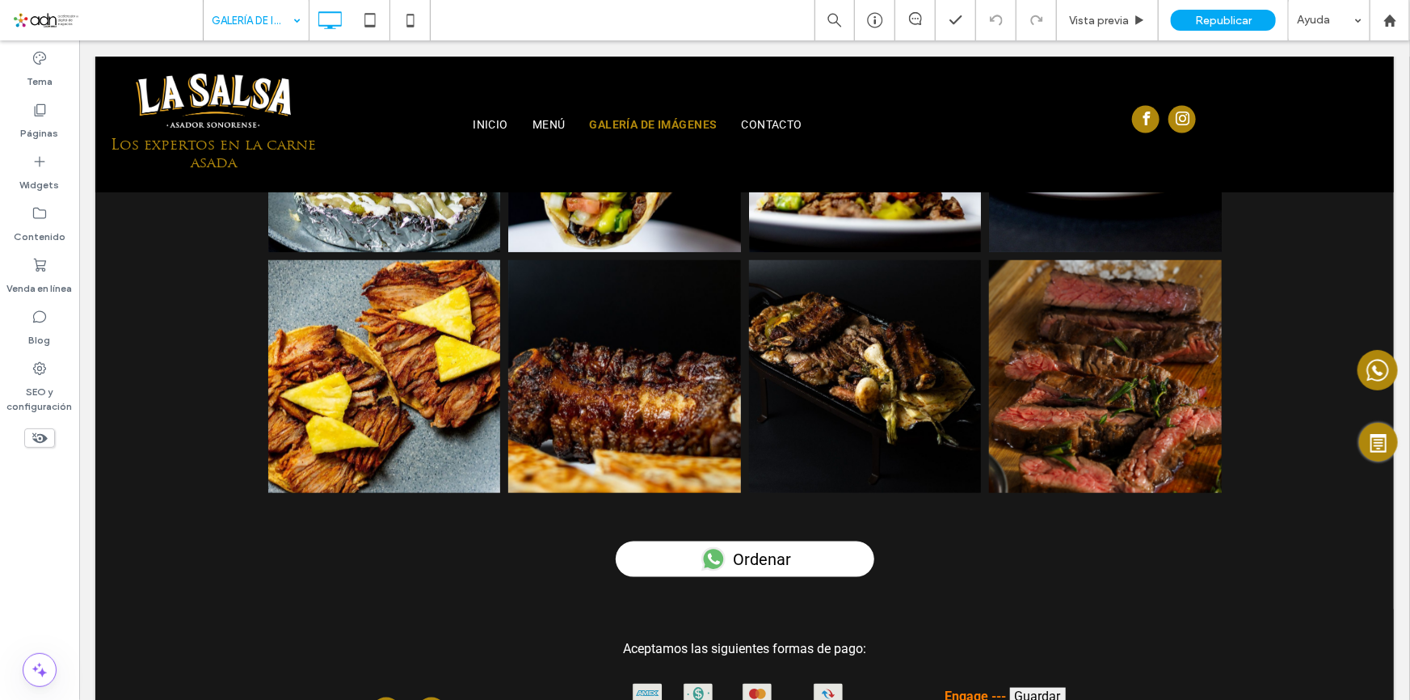
scroll to position [885, 0]
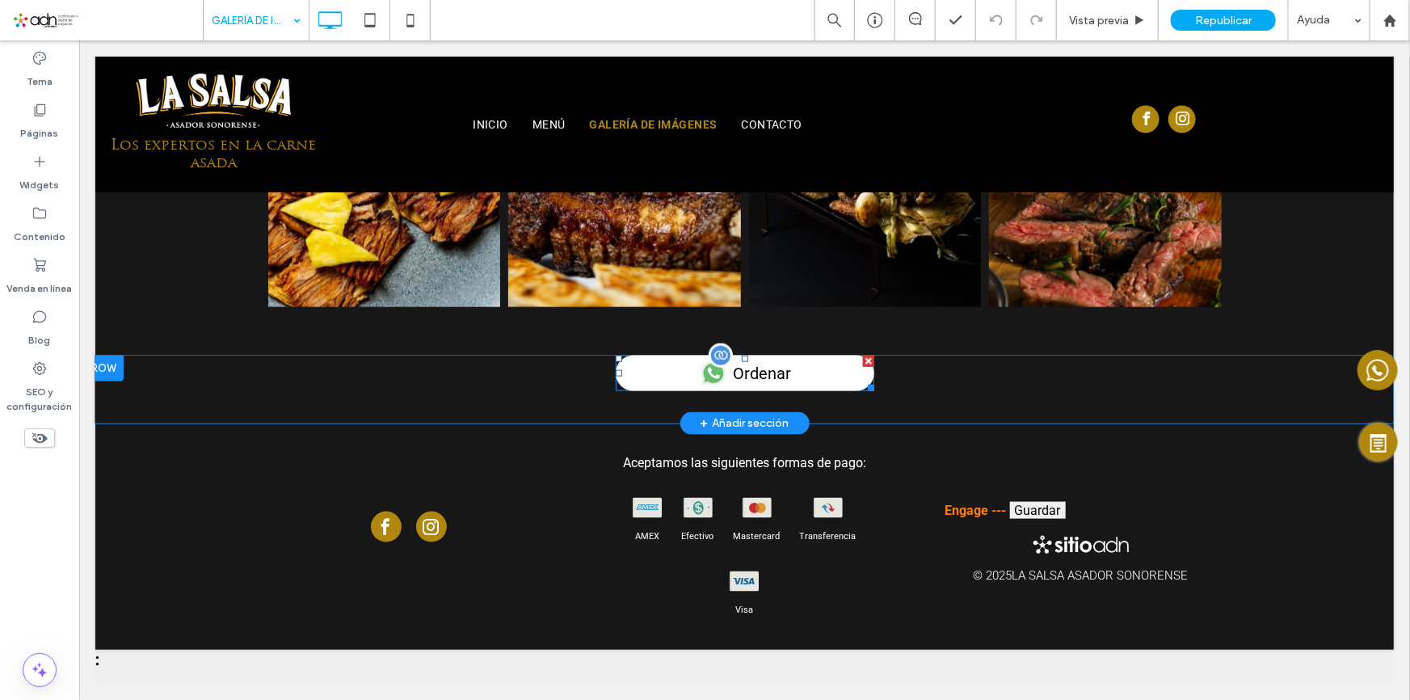
click at [819, 369] on span at bounding box center [744, 373] width 259 height 36
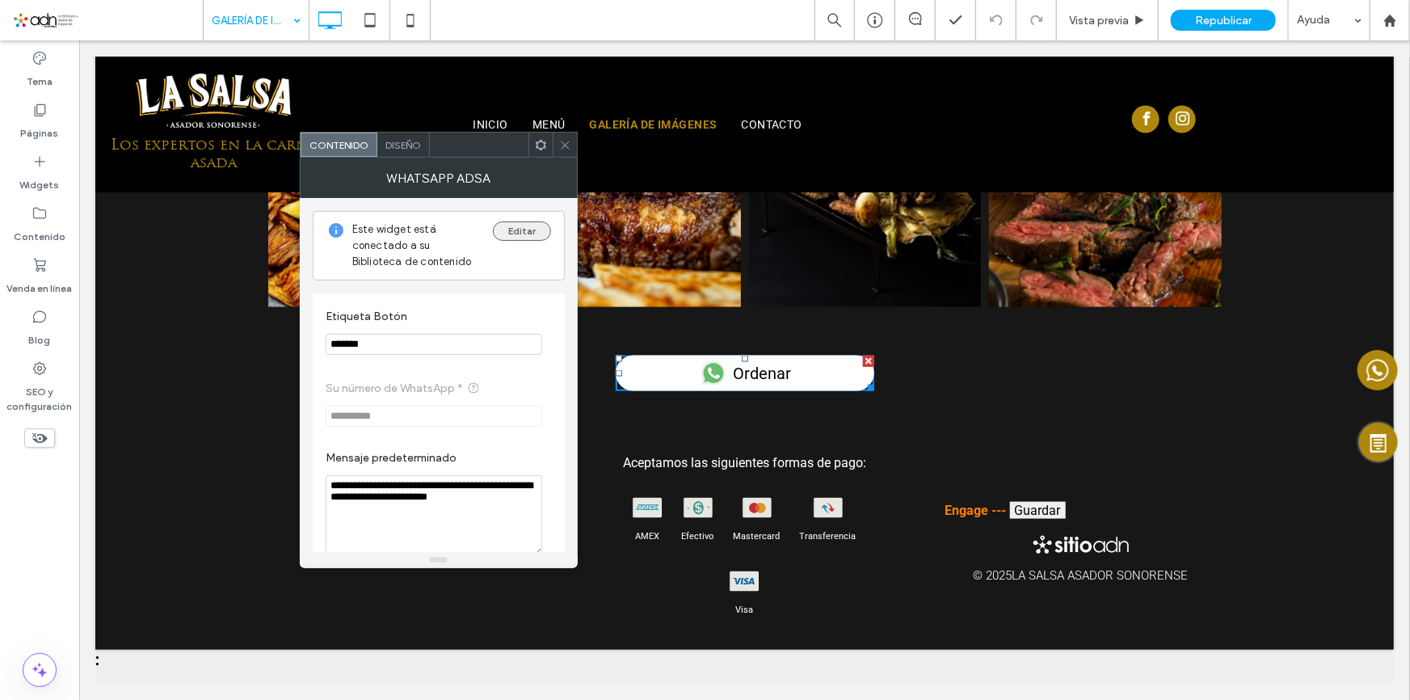
click at [530, 227] on button "Editar" at bounding box center [522, 230] width 58 height 19
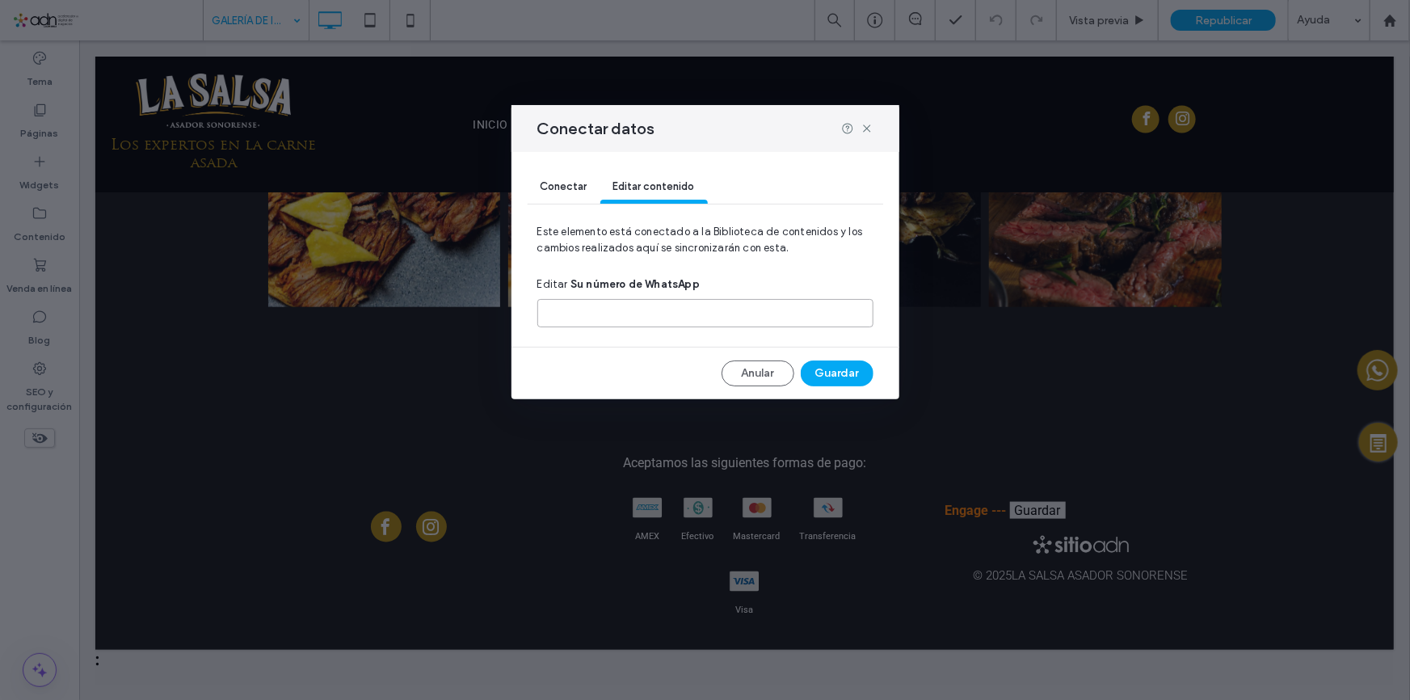
click at [642, 325] on input at bounding box center [705, 313] width 336 height 28
click at [666, 293] on div at bounding box center [705, 313] width 336 height 41
click at [716, 305] on input at bounding box center [705, 313] width 336 height 28
paste input "**********"
type input "**********"
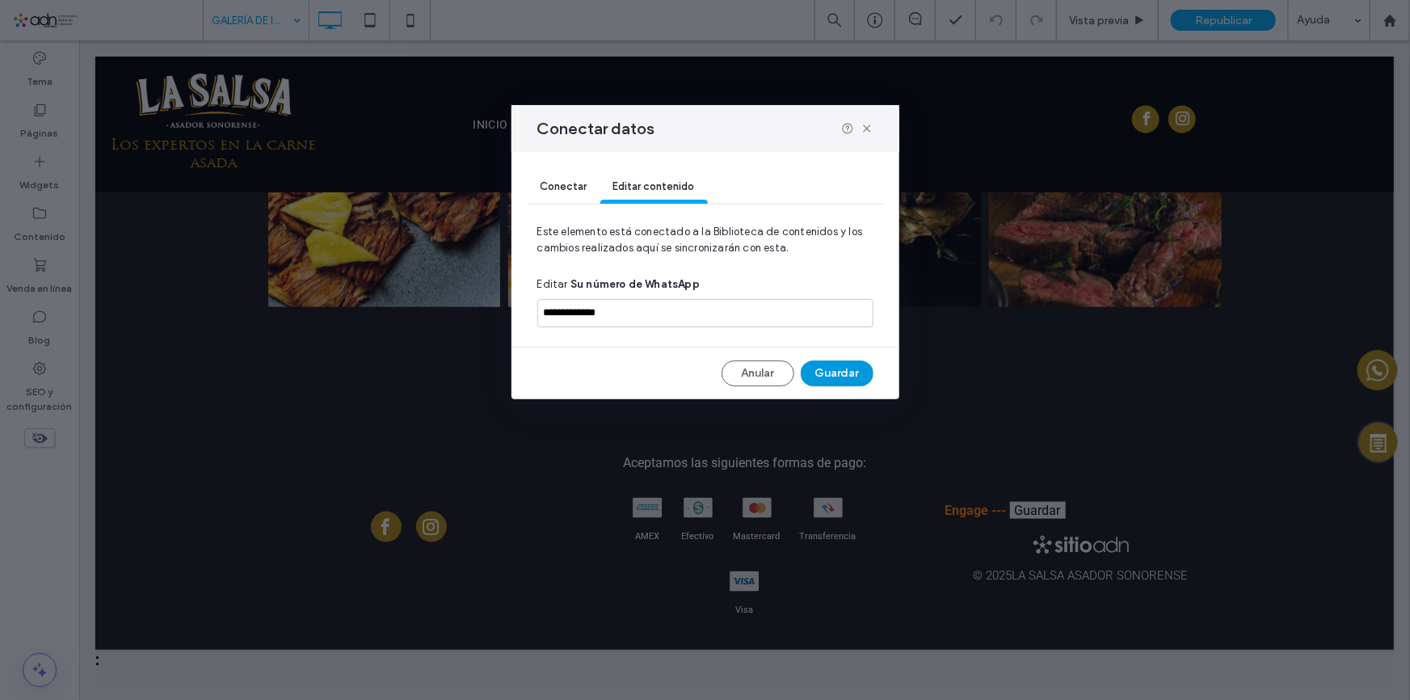
click at [832, 373] on button "Guardar" at bounding box center [837, 373] width 73 height 26
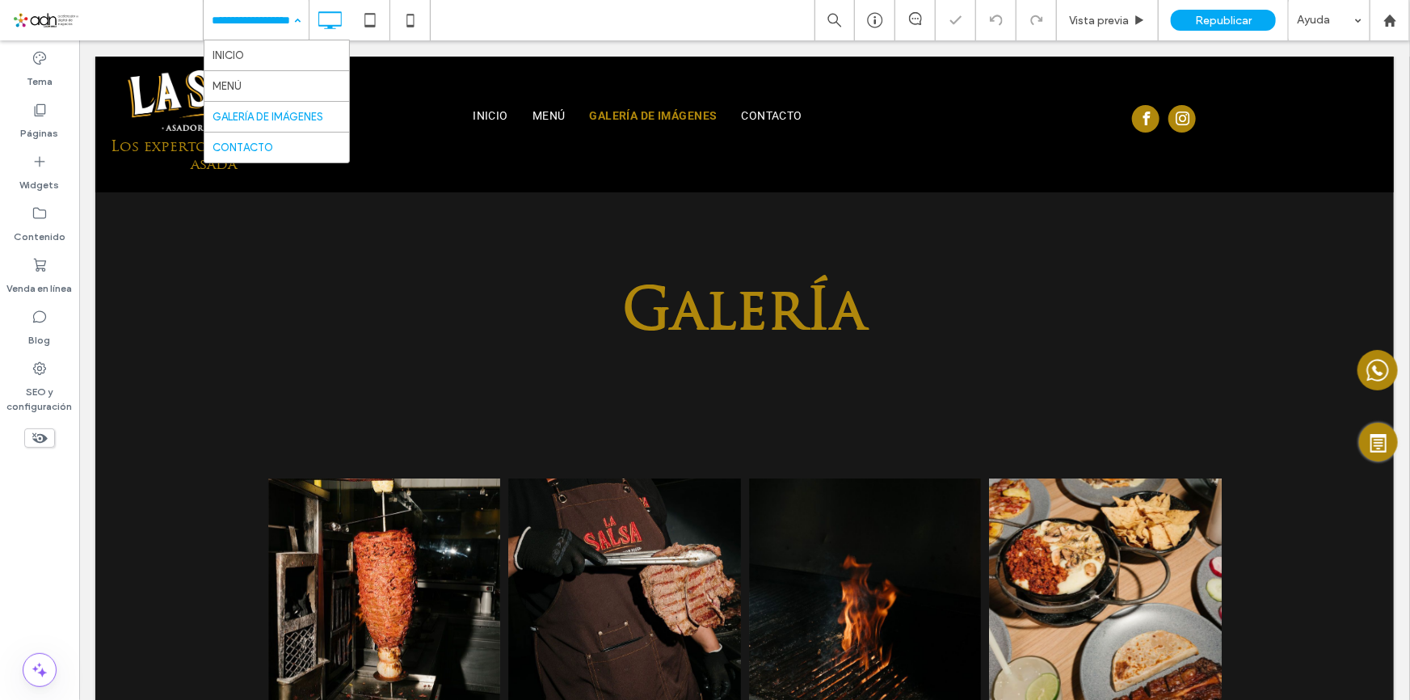
scroll to position [0, 0]
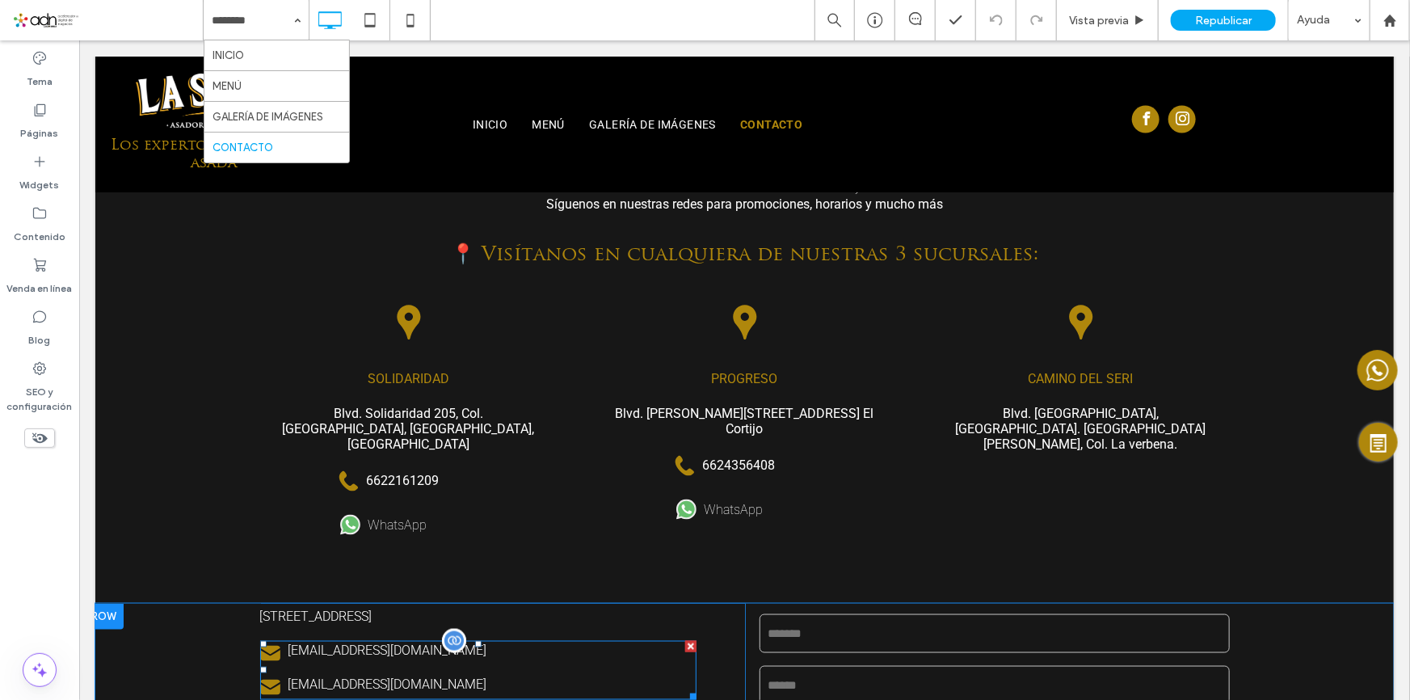
scroll to position [881, 0]
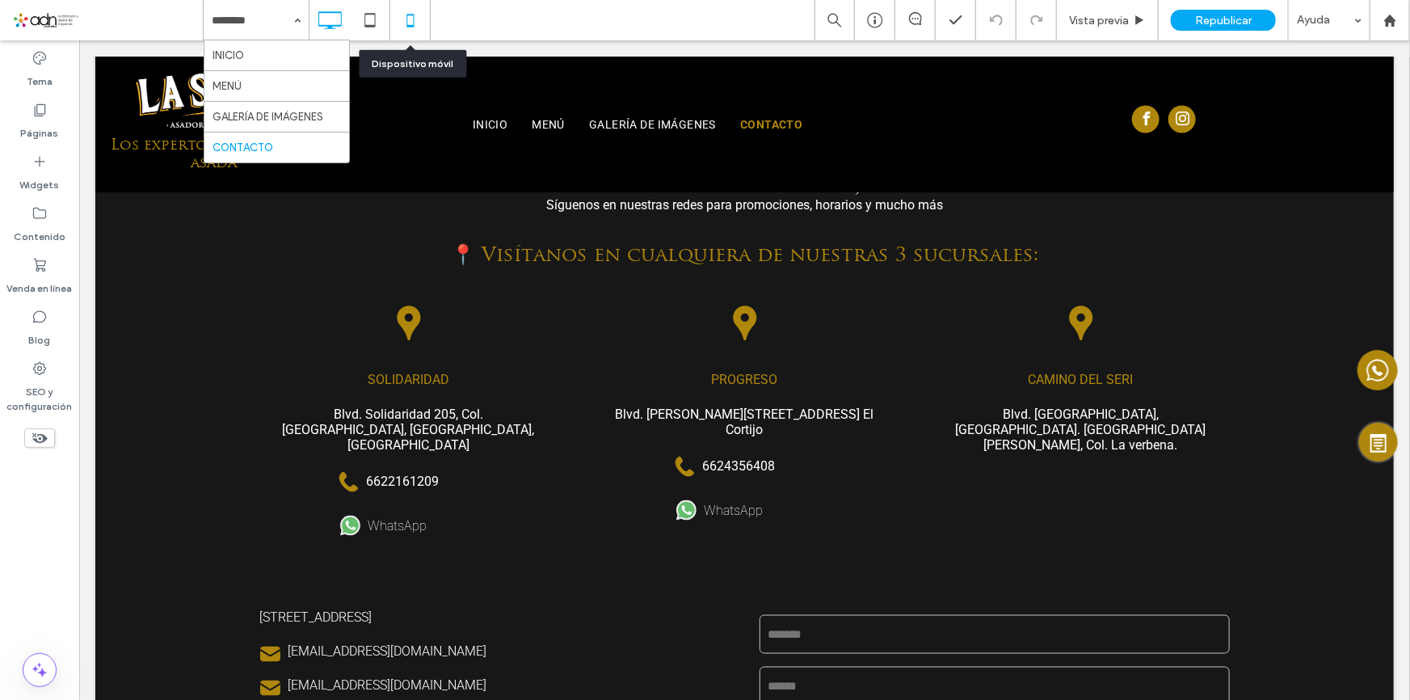
click at [418, 20] on icon at bounding box center [410, 20] width 32 height 32
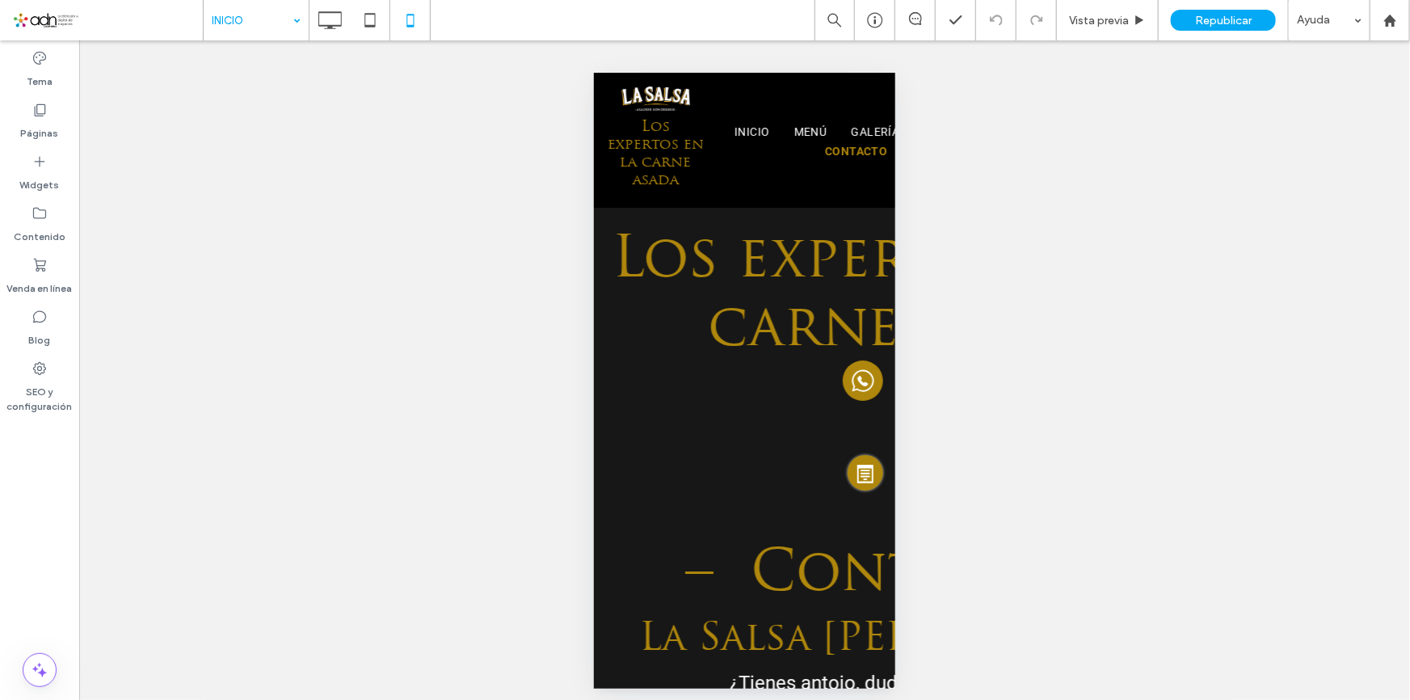
click at [234, 12] on input at bounding box center [252, 20] width 81 height 40
click at [219, 23] on input at bounding box center [252, 20] width 81 height 40
click at [1238, 23] on span "Republicar" at bounding box center [1223, 21] width 57 height 14
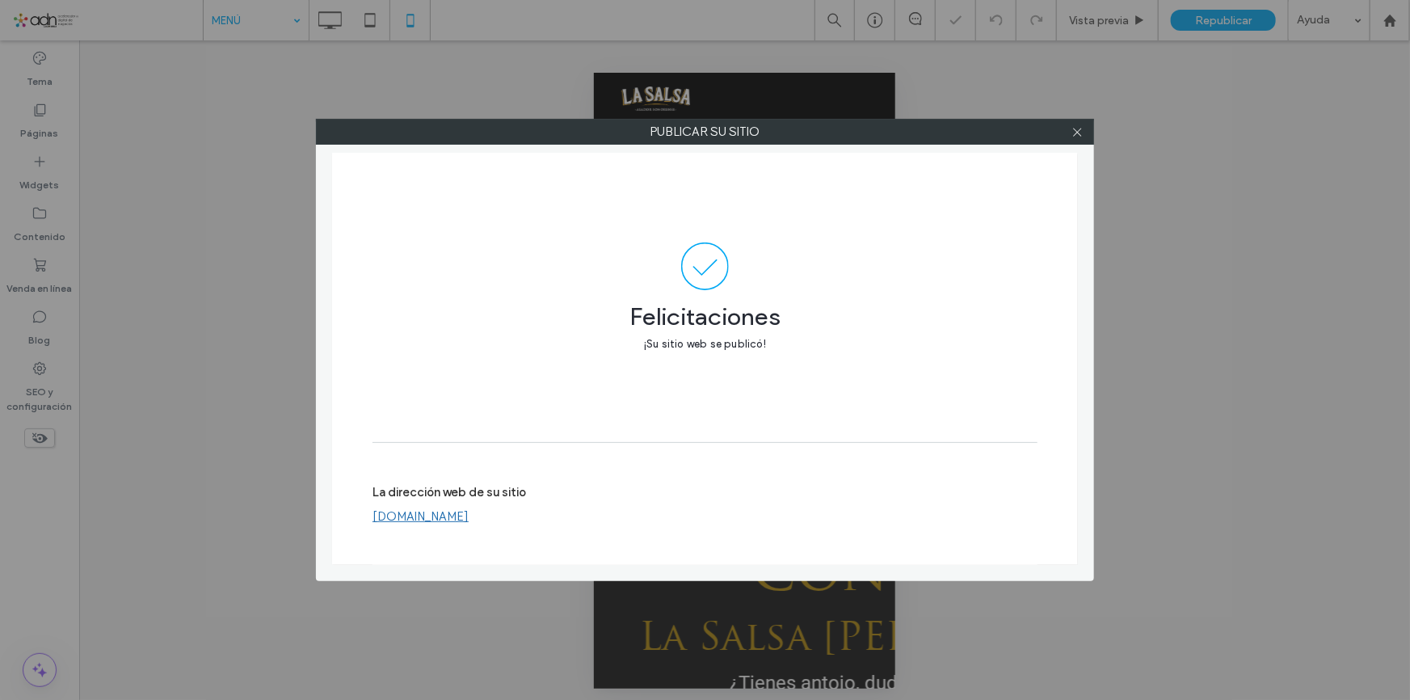
click at [441, 522] on link "[DOMAIN_NAME]" at bounding box center [421, 516] width 96 height 15
click at [1076, 134] on icon at bounding box center [1078, 132] width 12 height 12
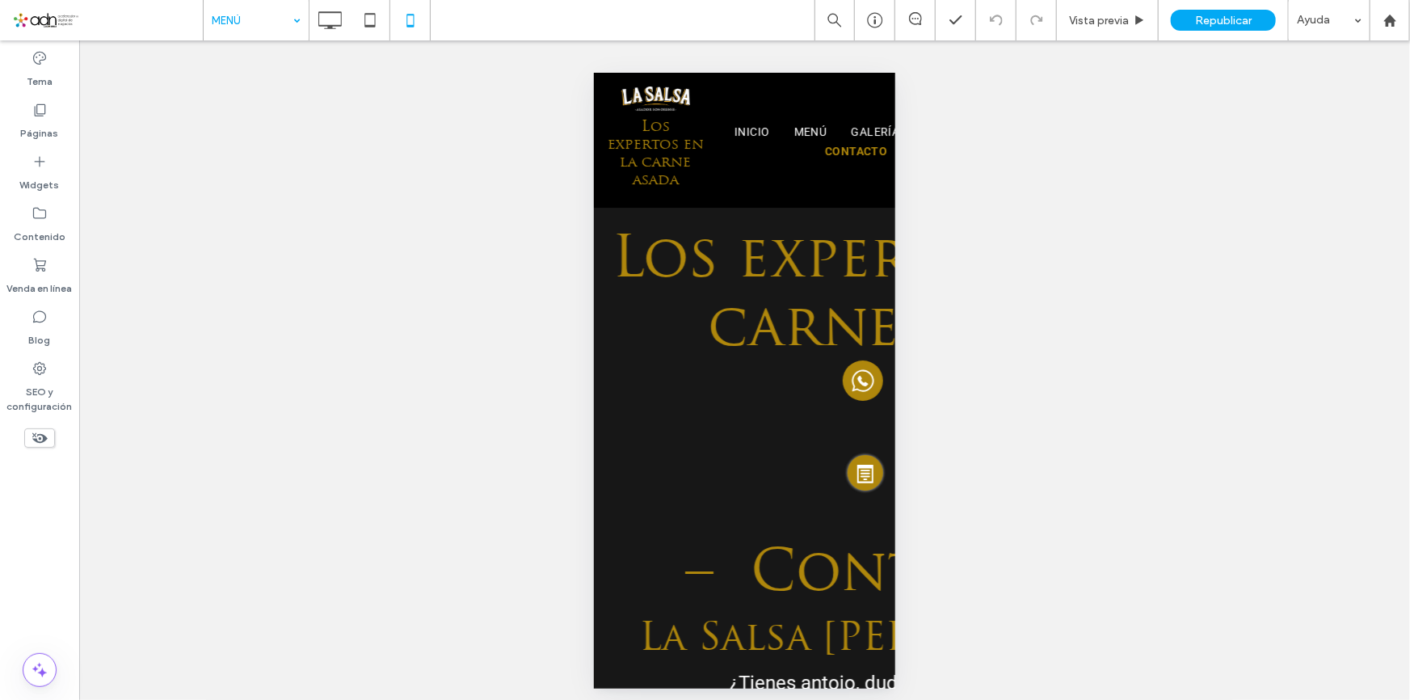
click at [1090, 361] on div "Hacer visible? Sí Hacer visible? Sí Hacer visible? Sí Hacer visible? Sí Hacer v…" at bounding box center [744, 374] width 1331 height 668
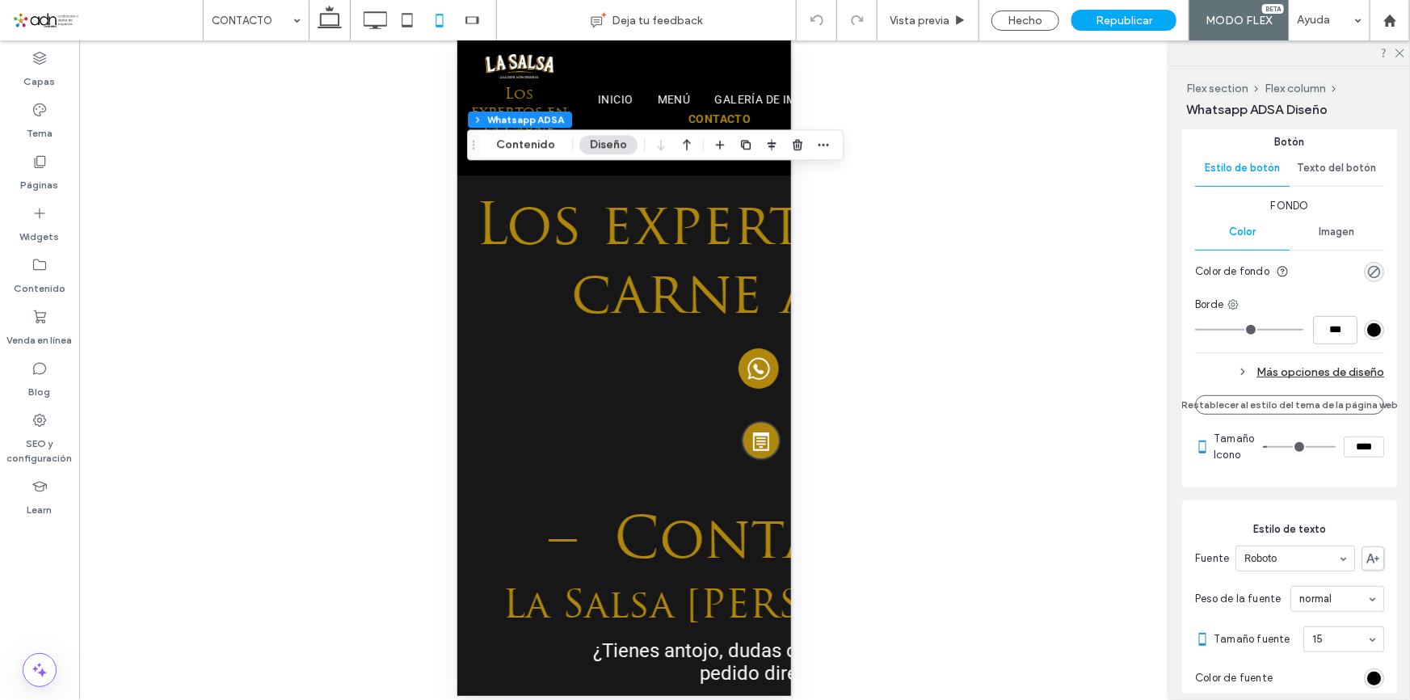
scroll to position [514, 0]
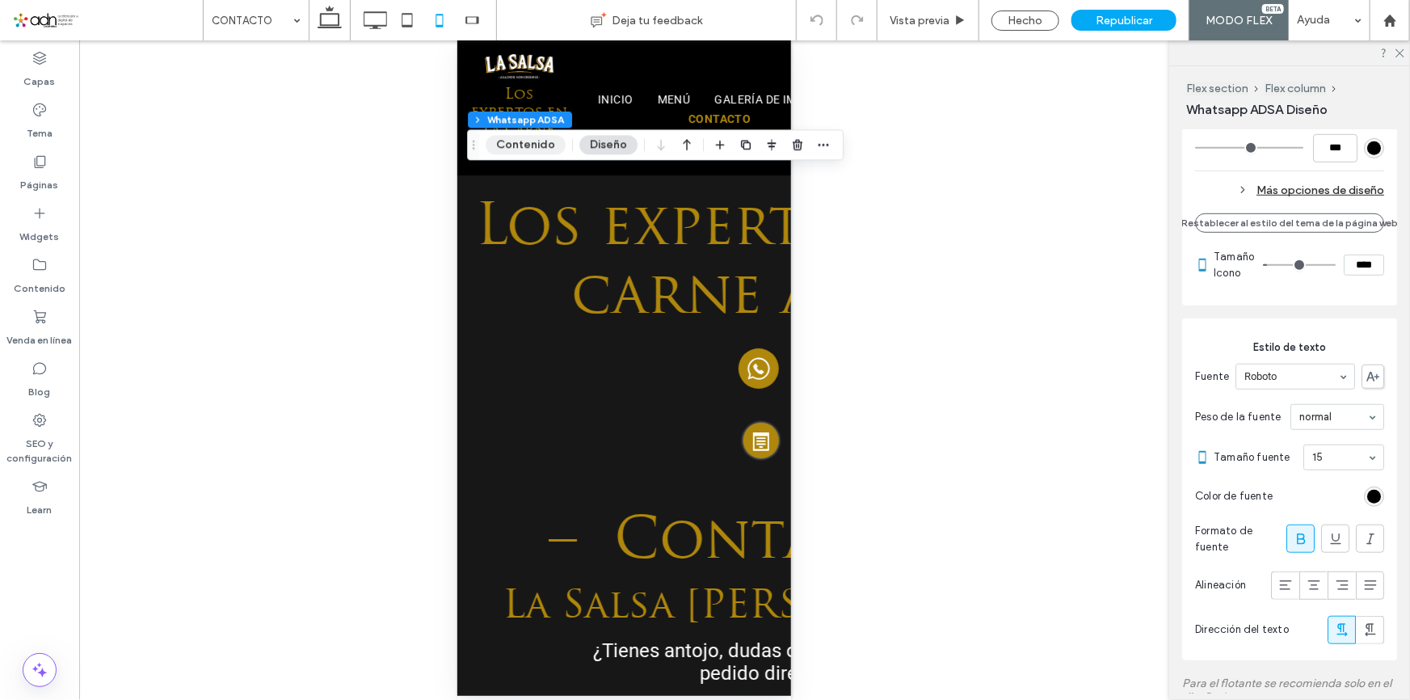
click at [543, 143] on button "Contenido" at bounding box center [526, 144] width 80 height 19
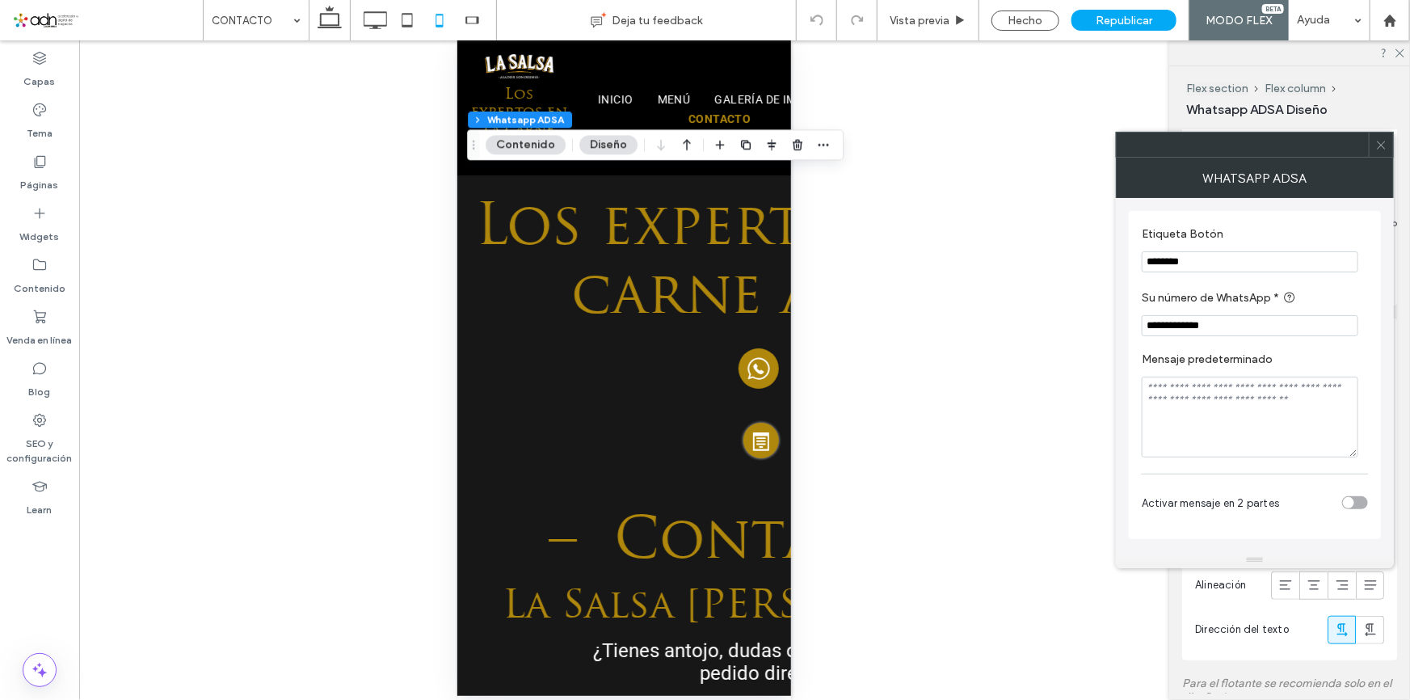
click at [1192, 395] on textarea "Mensaje predeterminado" at bounding box center [1250, 417] width 217 height 81
paste textarea "**********"
drag, startPoint x: 1240, startPoint y: 390, endPoint x: 1321, endPoint y: 395, distance: 81.0
click at [1321, 395] on textarea "**********" at bounding box center [1250, 417] width 217 height 81
click at [1241, 391] on textarea "**********" at bounding box center [1250, 417] width 217 height 81
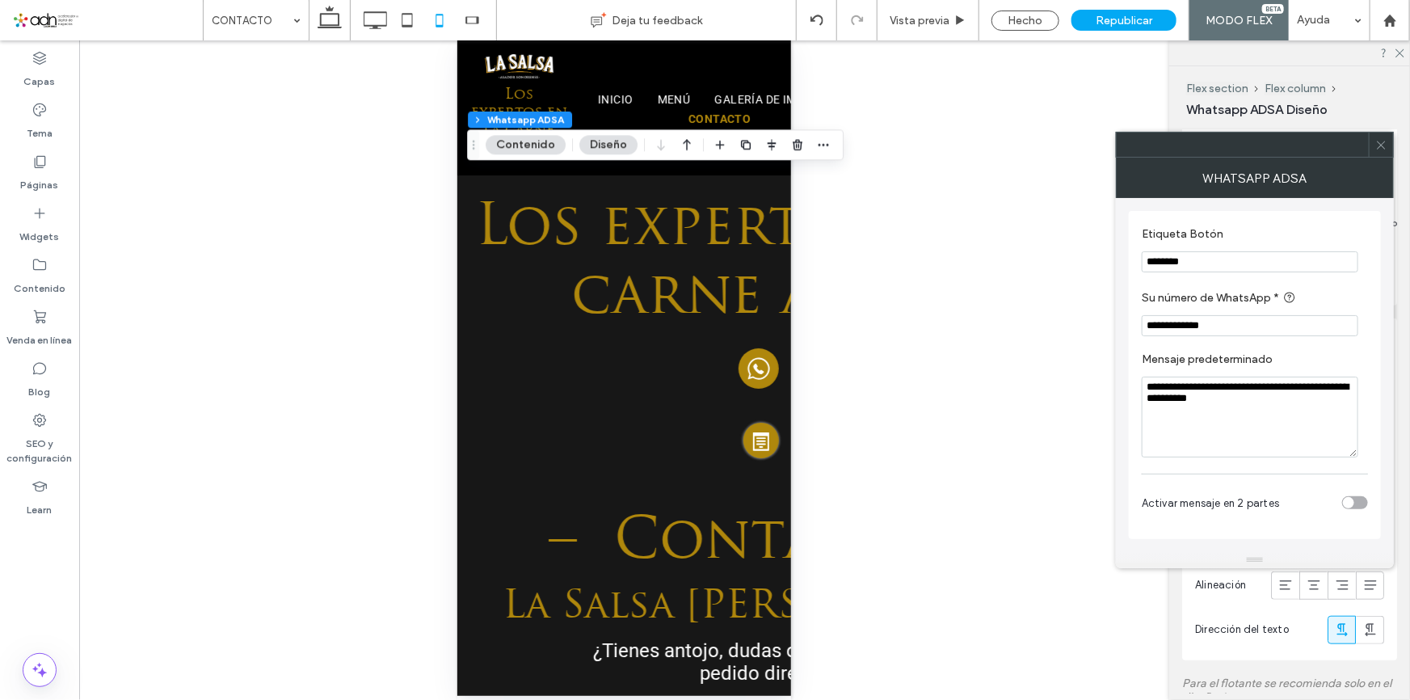
click at [1278, 420] on textarea "**********" at bounding box center [1250, 417] width 217 height 81
type textarea "**********"
click at [1383, 147] on icon at bounding box center [1381, 145] width 12 height 12
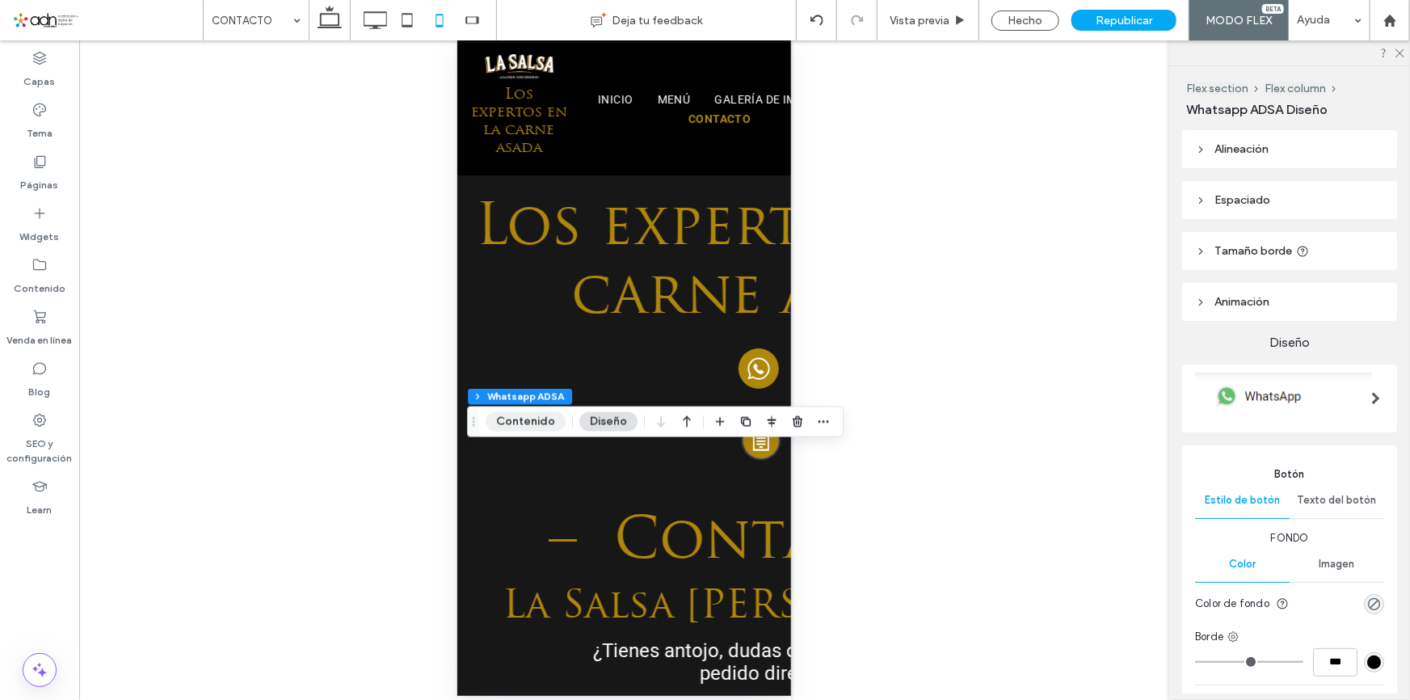
click at [531, 417] on button "Contenido" at bounding box center [526, 421] width 80 height 19
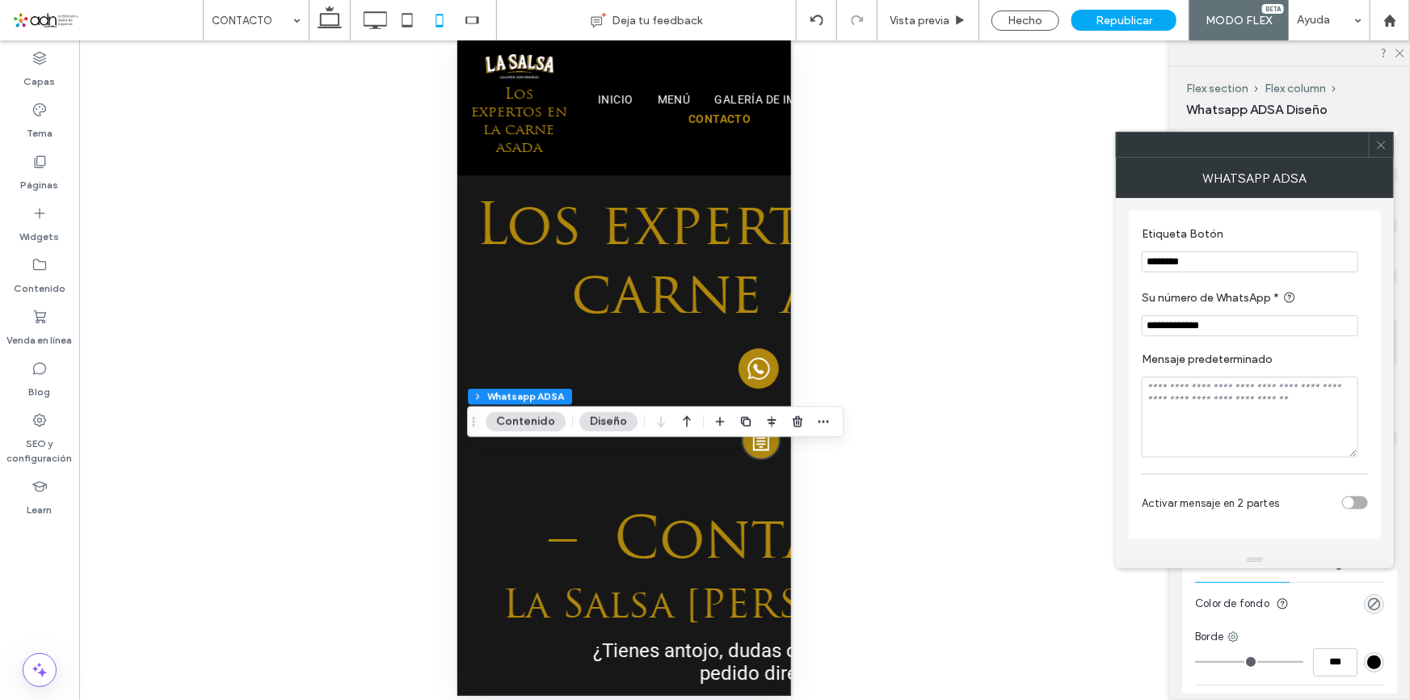
click at [1191, 423] on textarea "Mensaje predeterminado" at bounding box center [1250, 417] width 217 height 81
paste textarea "**********"
drag, startPoint x: 1239, startPoint y: 393, endPoint x: 1321, endPoint y: 391, distance: 81.6
click at [1321, 391] on textarea "**********" at bounding box center [1250, 417] width 217 height 81
click at [1265, 428] on textarea "**********" at bounding box center [1250, 417] width 217 height 81
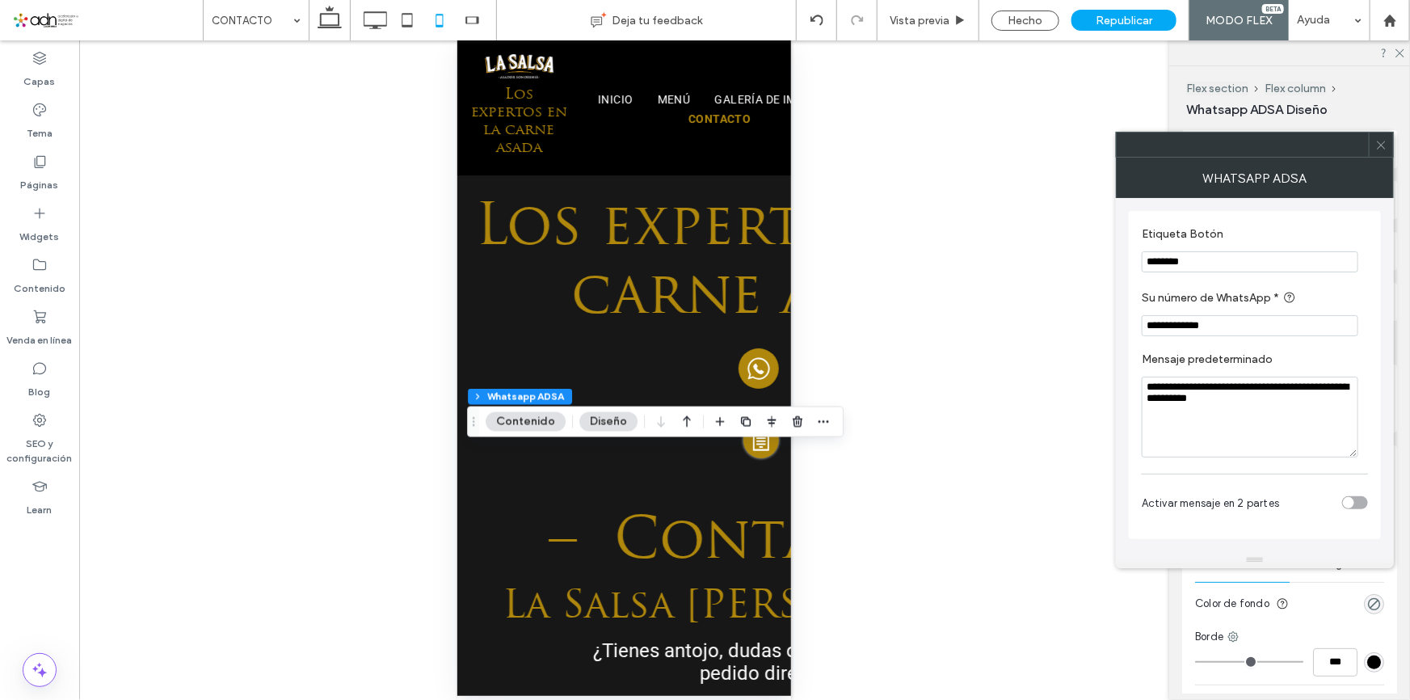
type textarea "**********"
click at [1383, 145] on icon at bounding box center [1381, 145] width 12 height 12
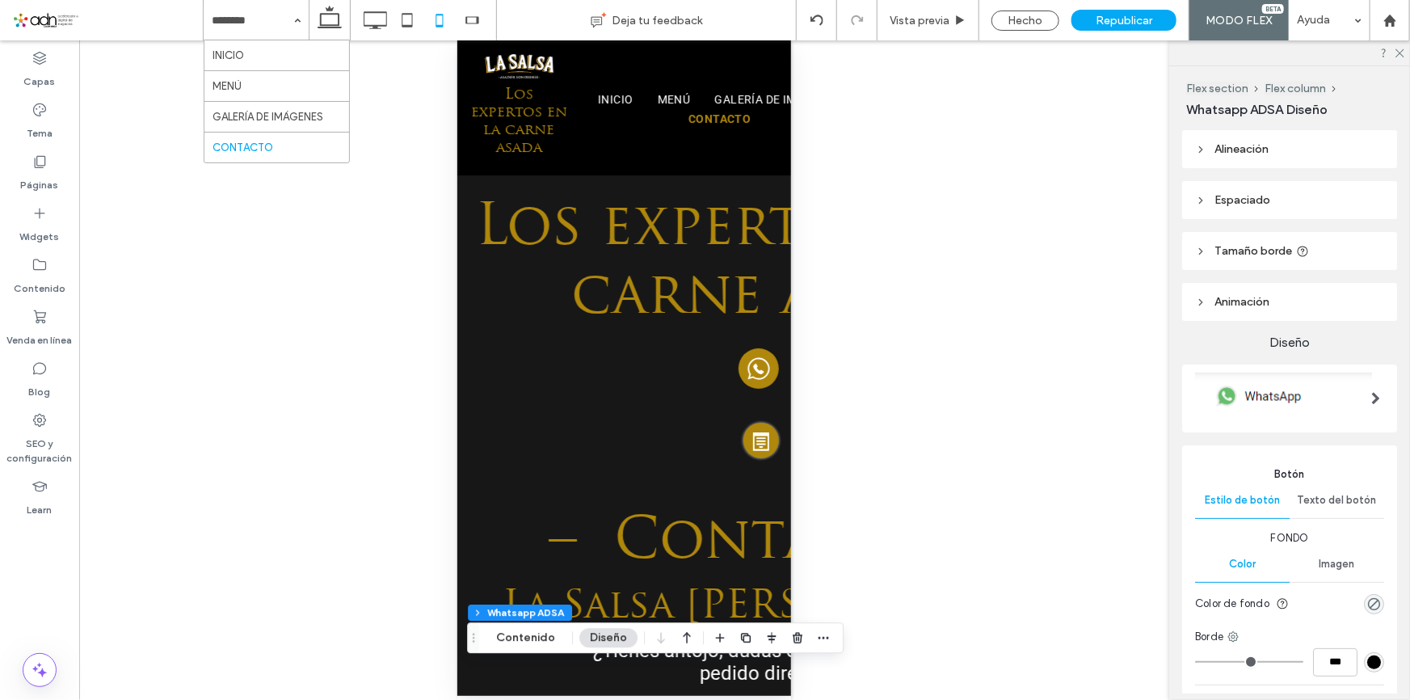
click at [0, 0] on div at bounding box center [0, 0] width 0 height 0
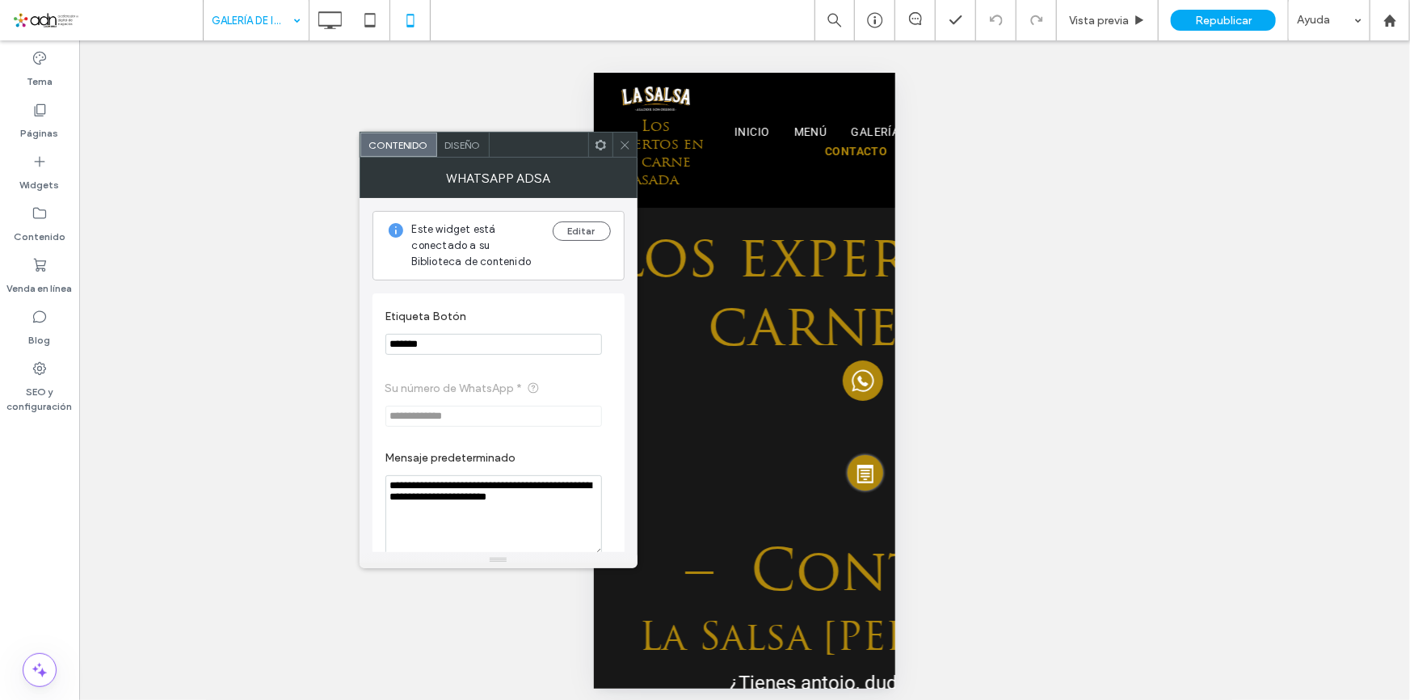
drag, startPoint x: 485, startPoint y: 489, endPoint x: 565, endPoint y: 491, distance: 80.0
click at [565, 491] on textarea "**********" at bounding box center [493, 515] width 217 height 81
type textarea "**********"
click at [626, 145] on use at bounding box center [625, 145] width 8 height 8
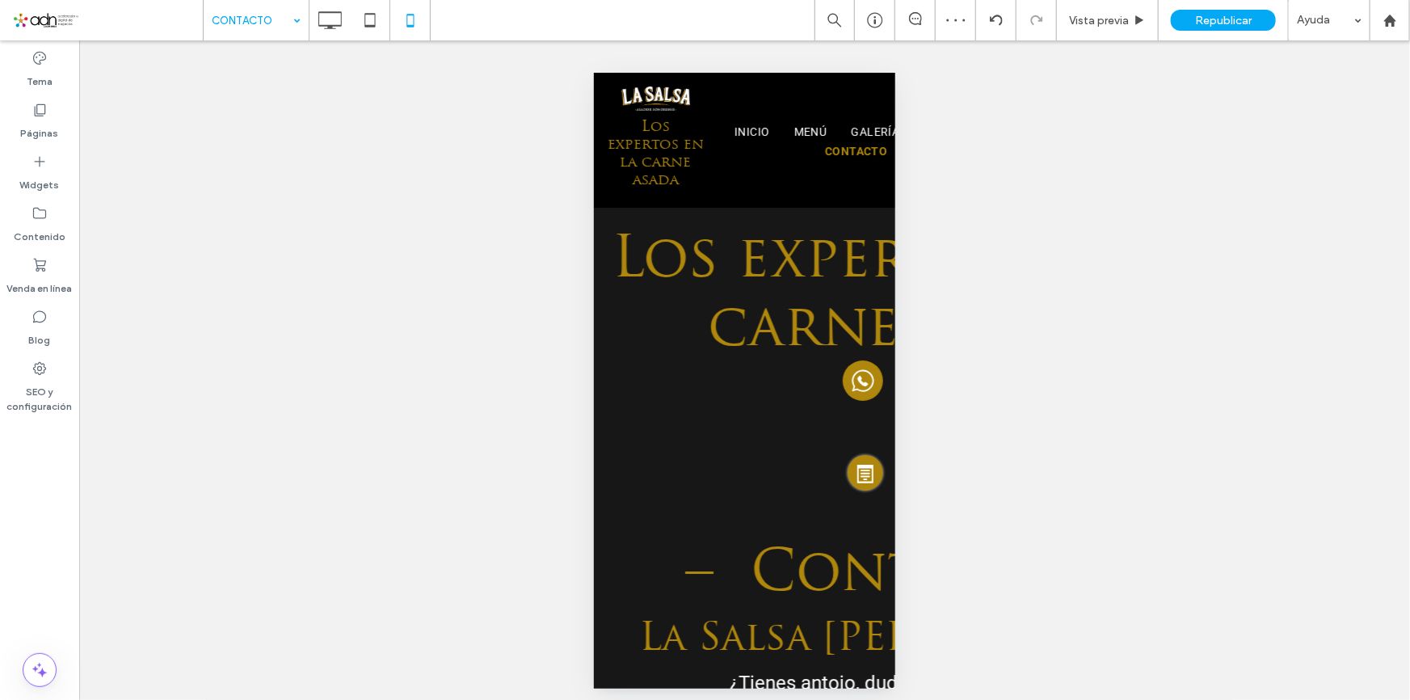
click at [257, 19] on div at bounding box center [705, 350] width 1410 height 700
click at [1222, 27] on div "Republicar" at bounding box center [1223, 20] width 105 height 21
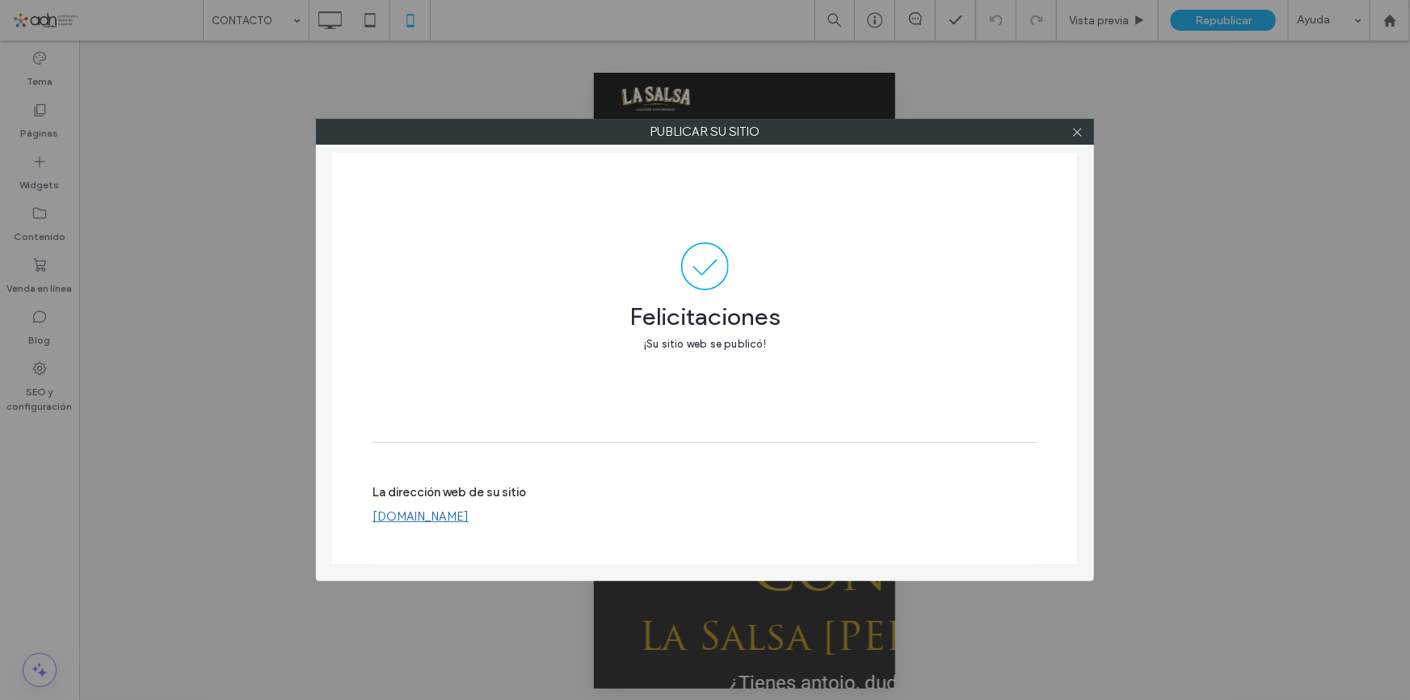
click at [469, 517] on link "[DOMAIN_NAME]" at bounding box center [421, 516] width 96 height 15
click at [1072, 131] on icon at bounding box center [1078, 132] width 12 height 12
